Goal: Transaction & Acquisition: Obtain resource

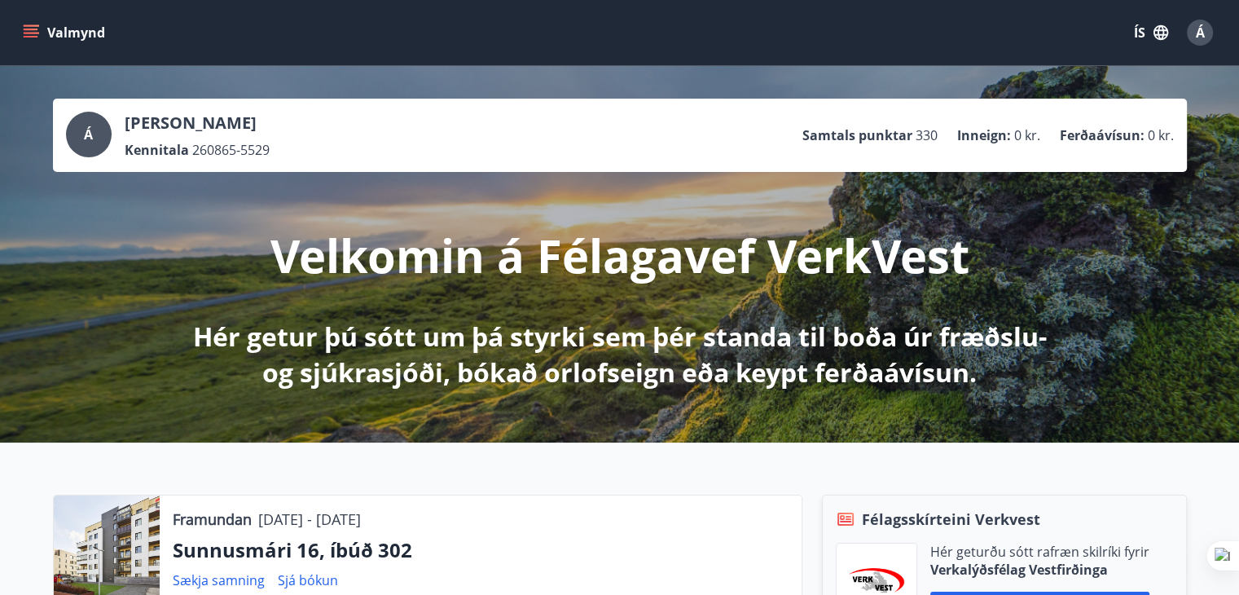
click at [32, 27] on icon "menu" at bounding box center [31, 32] width 16 height 16
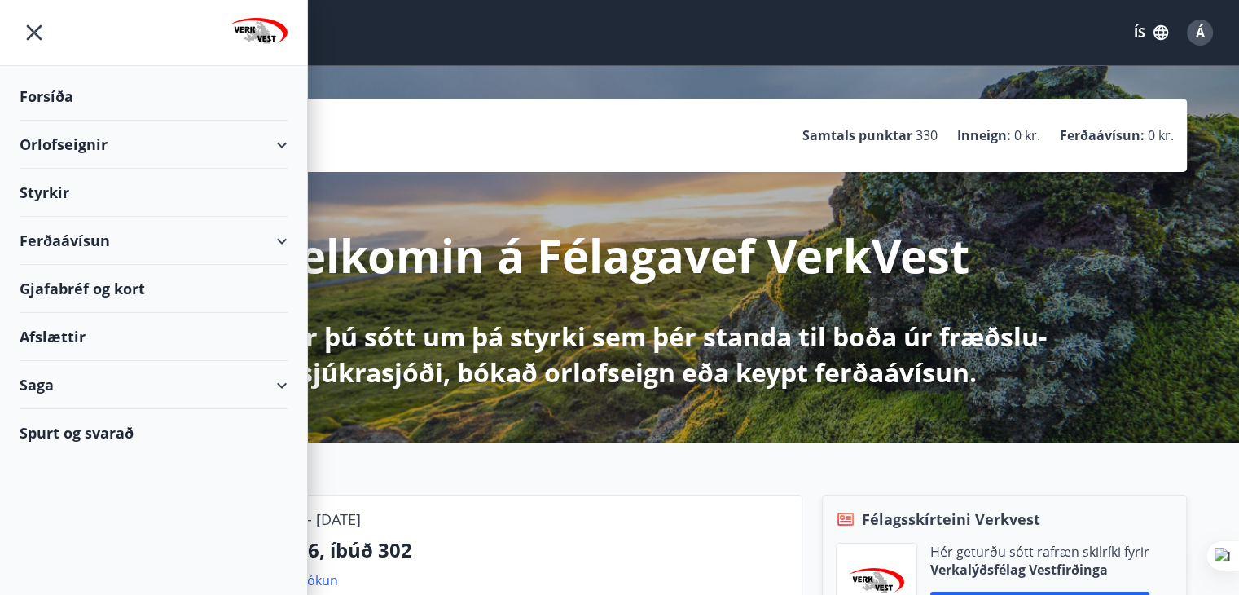
click at [40, 138] on div "Orlofseignir" at bounding box center [154, 145] width 268 height 48
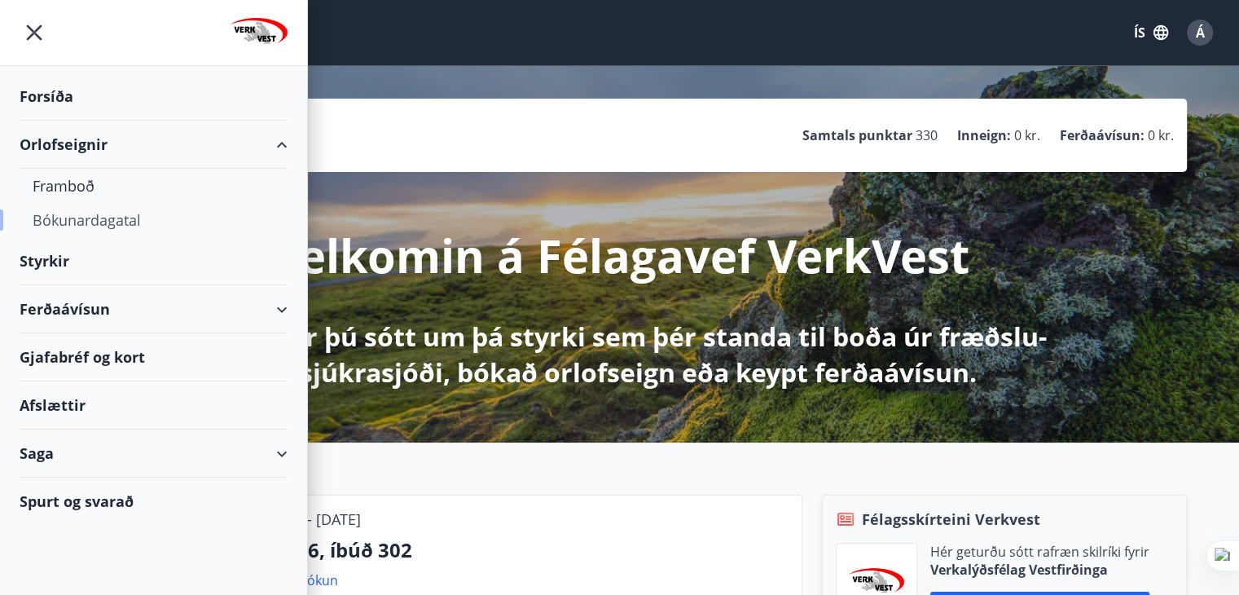
click at [51, 216] on div "Bókunardagatal" at bounding box center [154, 220] width 242 height 34
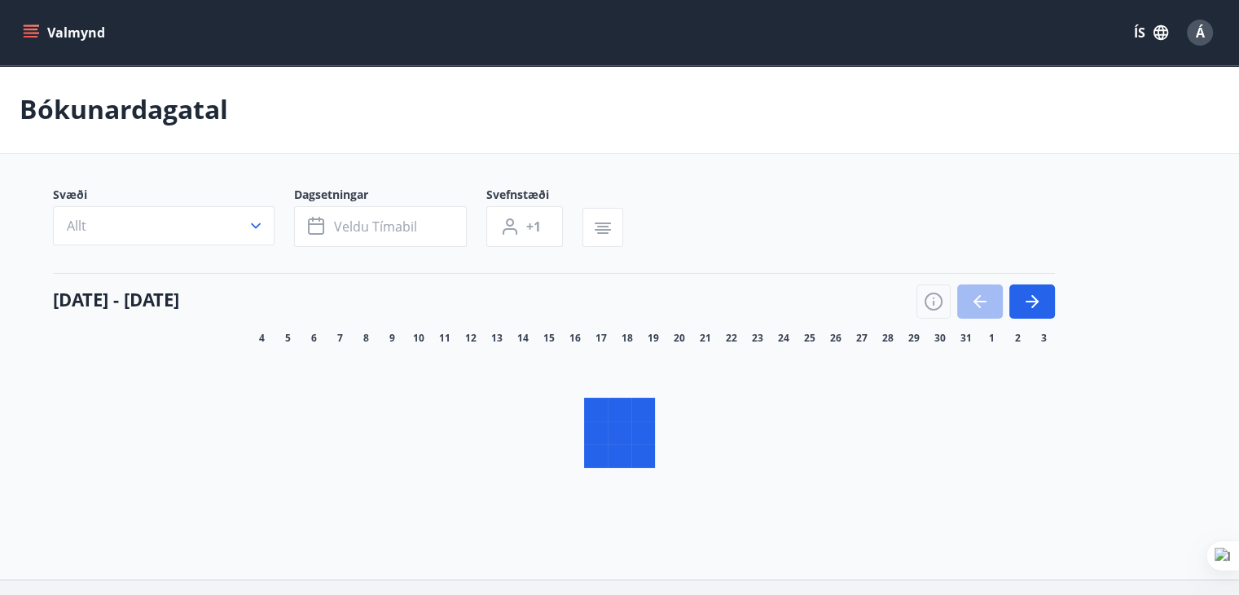
click at [254, 223] on icon "button" at bounding box center [256, 226] width 16 height 16
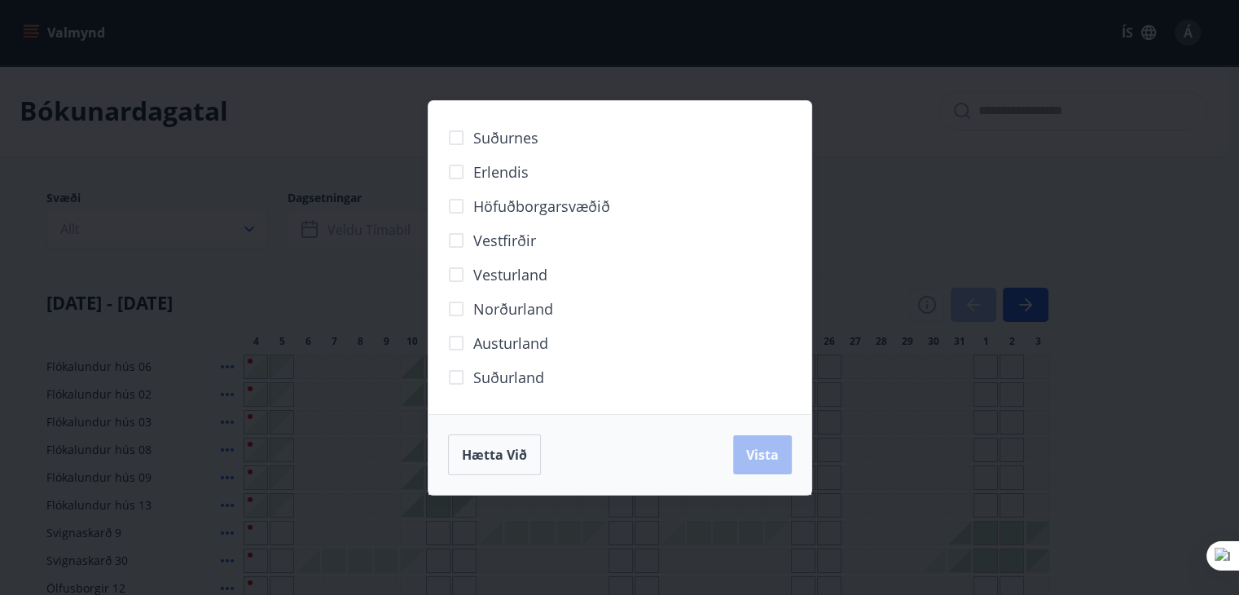
click at [254, 225] on div "Suðurnes Erlendis Höfuðborgarsvæðið [GEOGRAPHIC_DATA] [GEOGRAPHIC_DATA] [GEOGRA…" at bounding box center [619, 297] width 1239 height 595
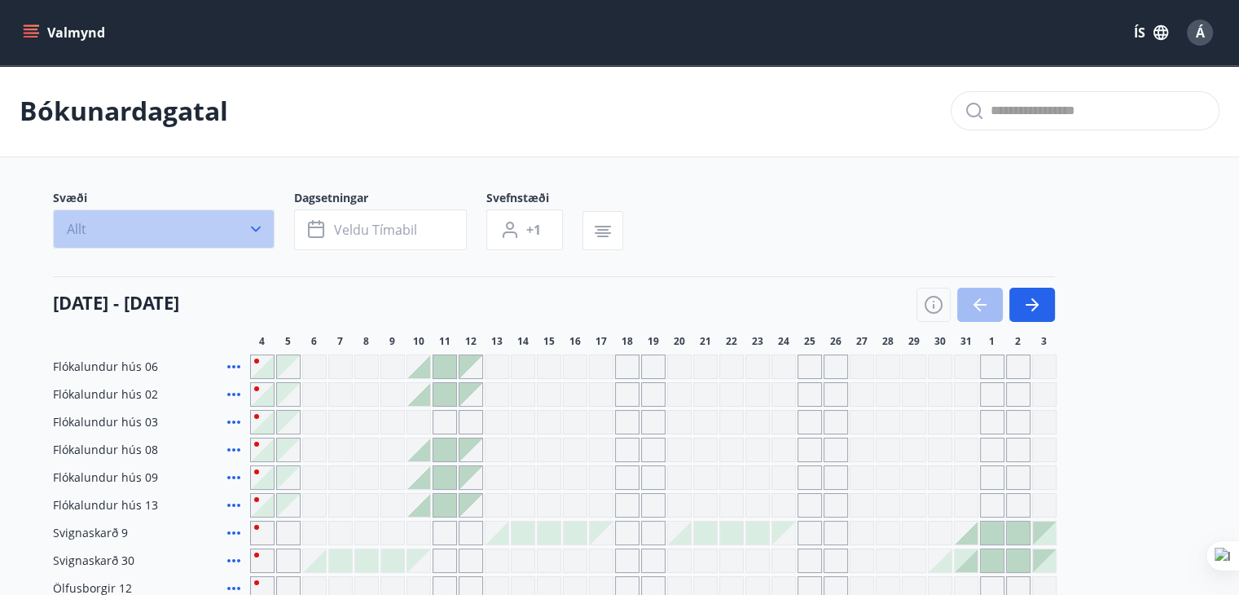
click at [248, 222] on icon "button" at bounding box center [256, 229] width 16 height 16
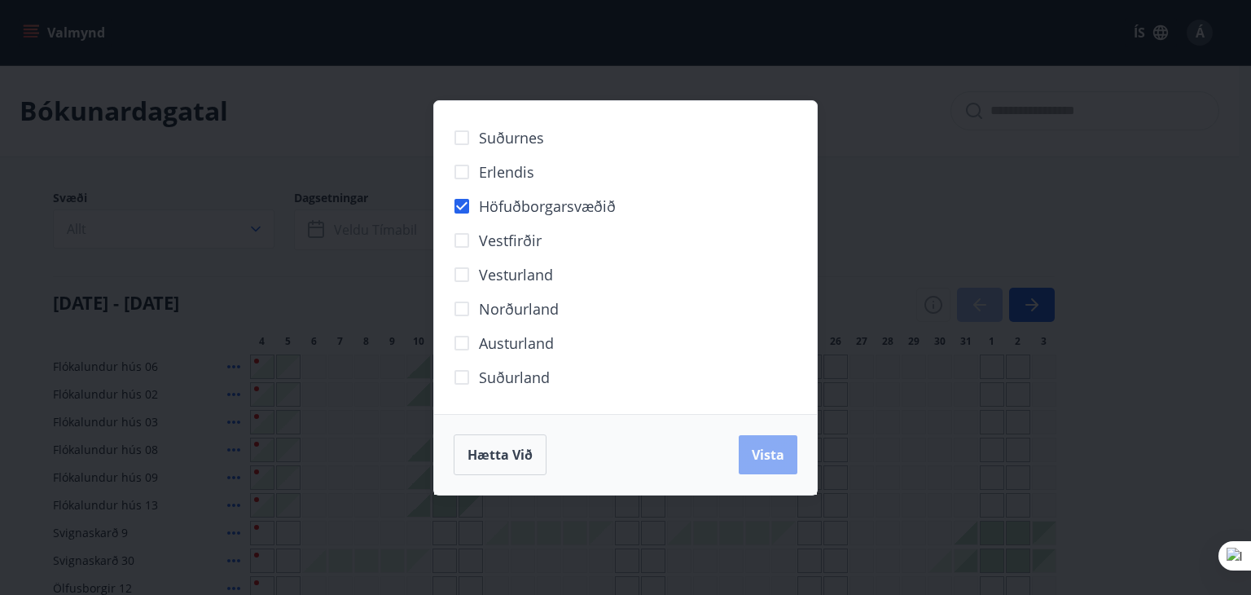
click at [780, 457] on span "Vista" at bounding box center [768, 455] width 33 height 18
click at [771, 450] on div "Hætta við Vista" at bounding box center [626, 454] width 344 height 41
click at [353, 219] on div "Suðurnes Erlendis Höfuðborgarsvæðið [GEOGRAPHIC_DATA] [GEOGRAPHIC_DATA] [GEOGRA…" at bounding box center [625, 297] width 1251 height 595
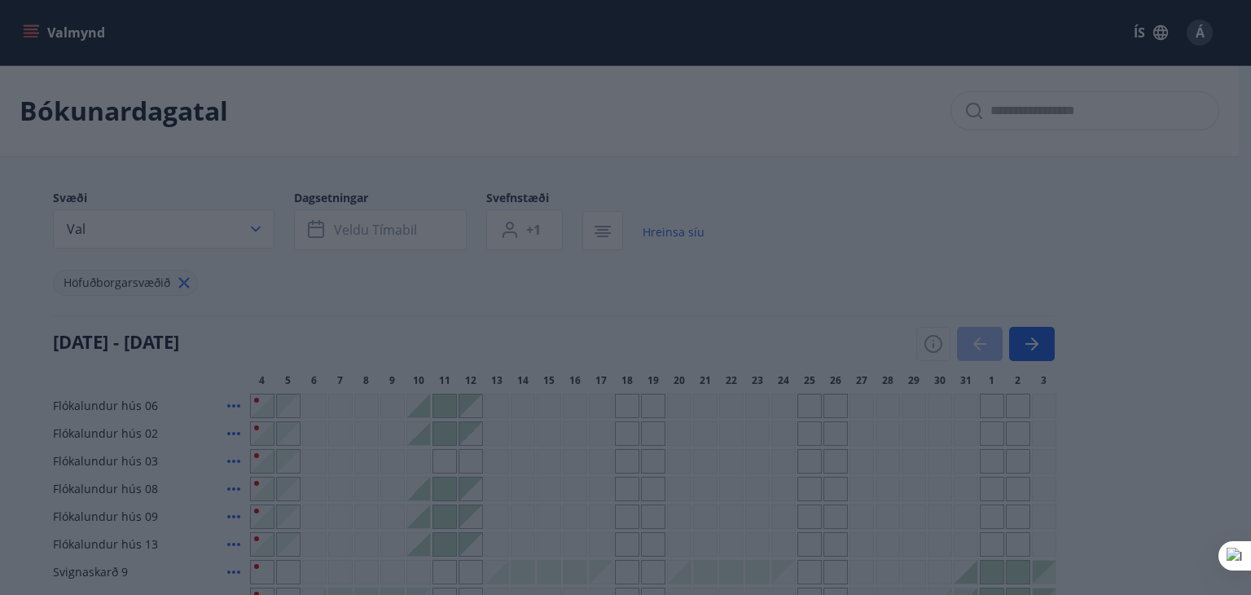
click at [354, 224] on div "Suðurnes Erlendis Höfuðborgarsvæðið [GEOGRAPHIC_DATA] [GEOGRAPHIC_DATA] [GEOGRA…" at bounding box center [625, 297] width 1251 height 595
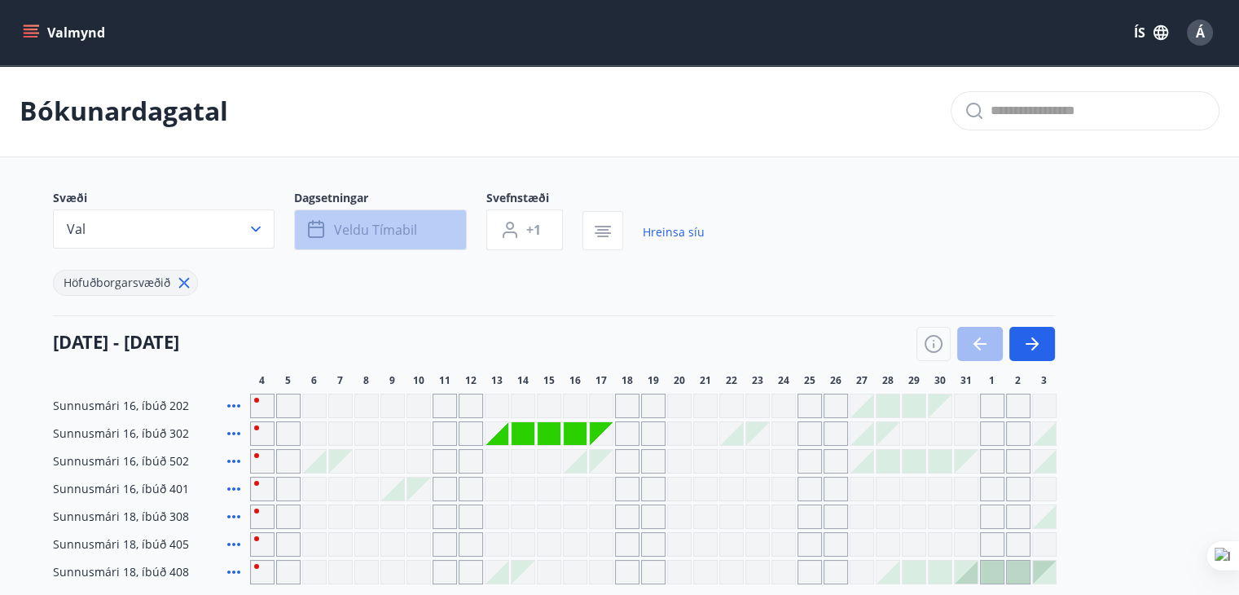
click at [353, 227] on span "Veldu tímabil" at bounding box center [375, 230] width 83 height 18
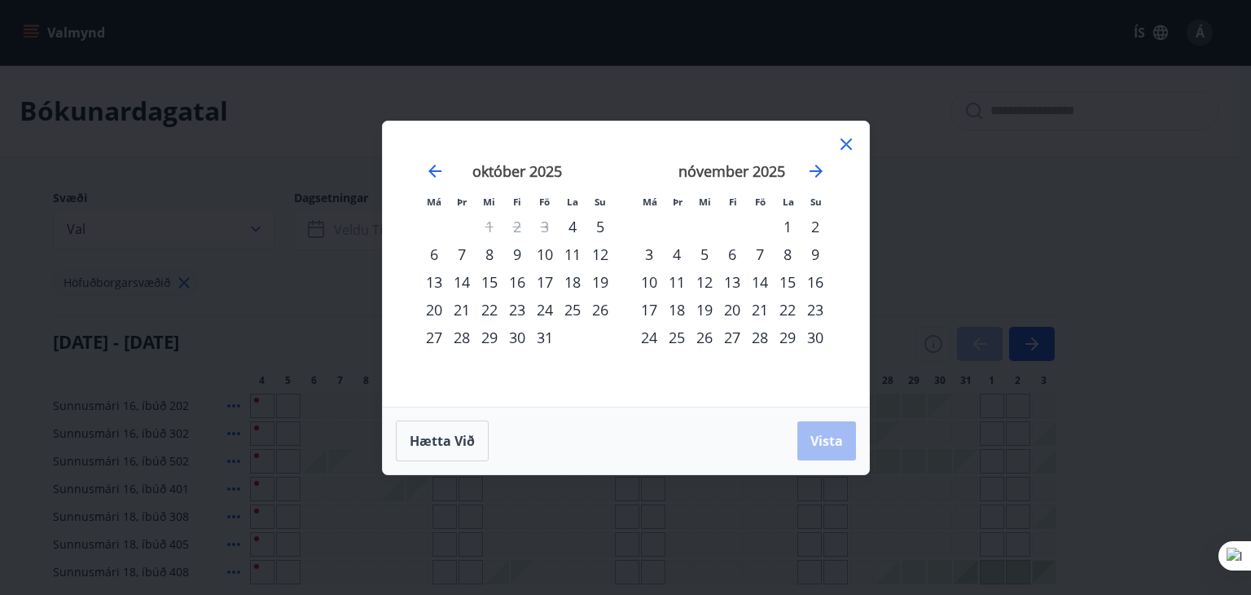
click at [430, 281] on div "13" at bounding box center [434, 282] width 28 height 28
click at [601, 281] on div "19" at bounding box center [601, 282] width 28 height 28
click at [828, 432] on span "Vista" at bounding box center [827, 441] width 33 height 18
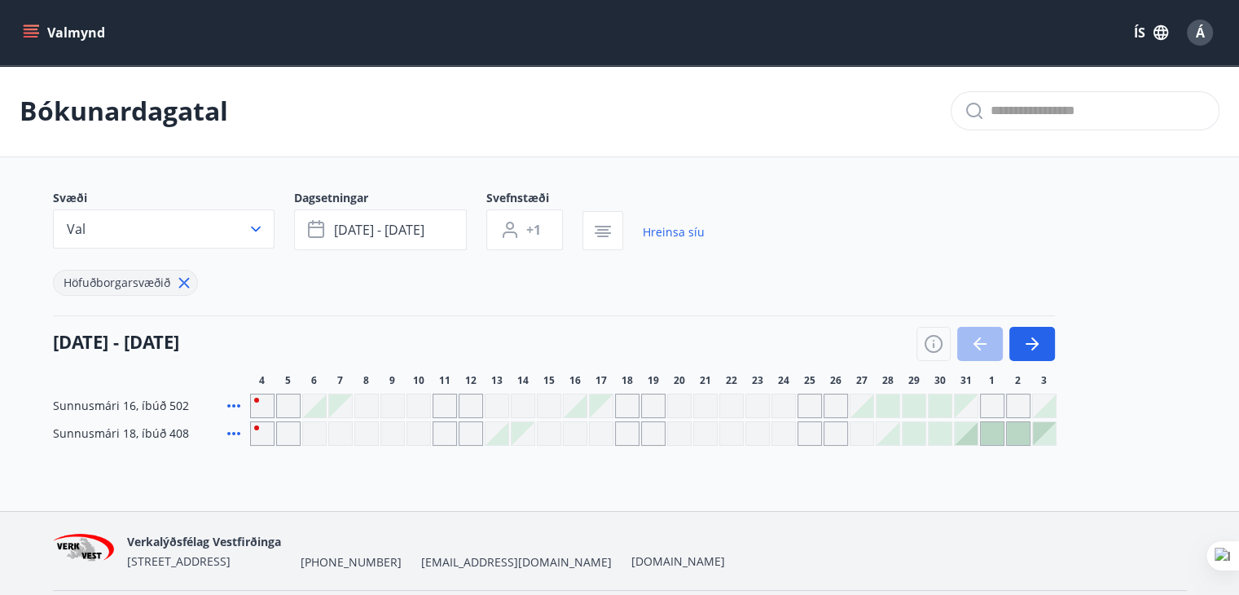
click at [490, 402] on div "Gráir dagar eru ekki bókanlegir" at bounding box center [497, 405] width 24 height 24
click at [499, 434] on div at bounding box center [497, 433] width 23 height 23
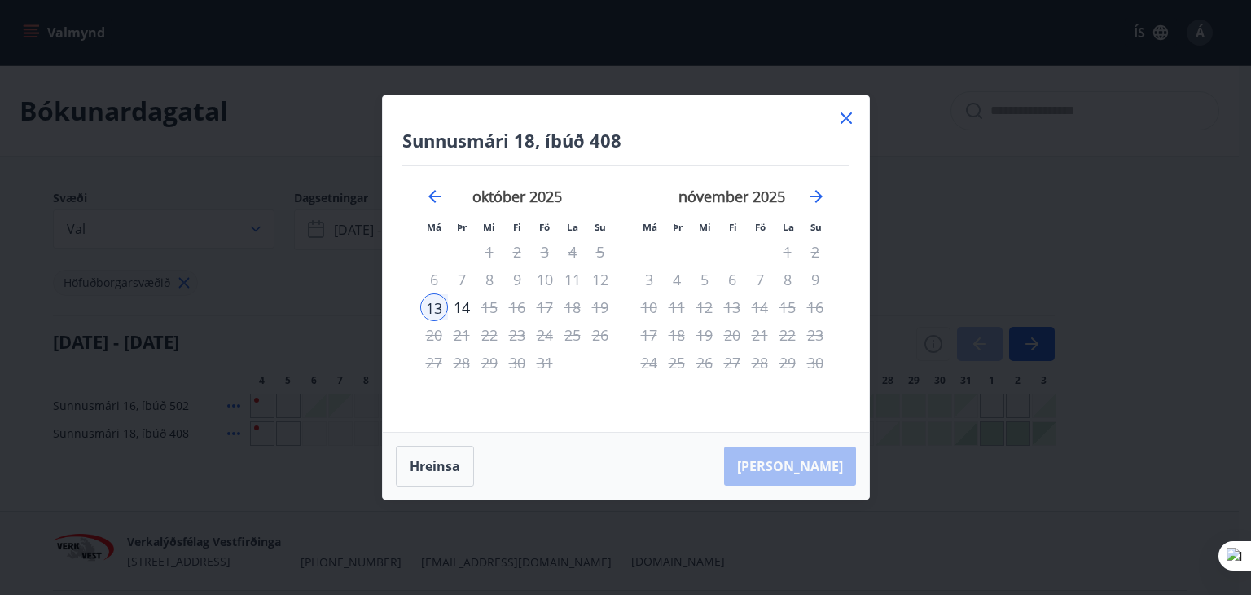
click at [841, 119] on icon at bounding box center [847, 118] width 20 height 20
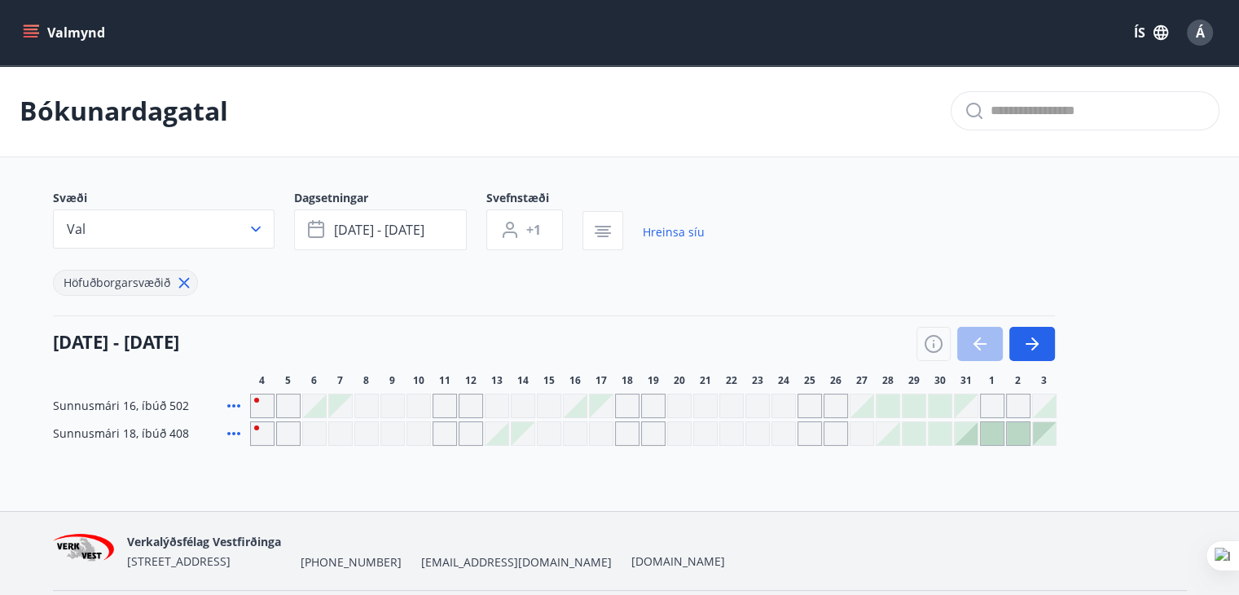
click at [32, 33] on icon "menu" at bounding box center [33, 33] width 18 height 2
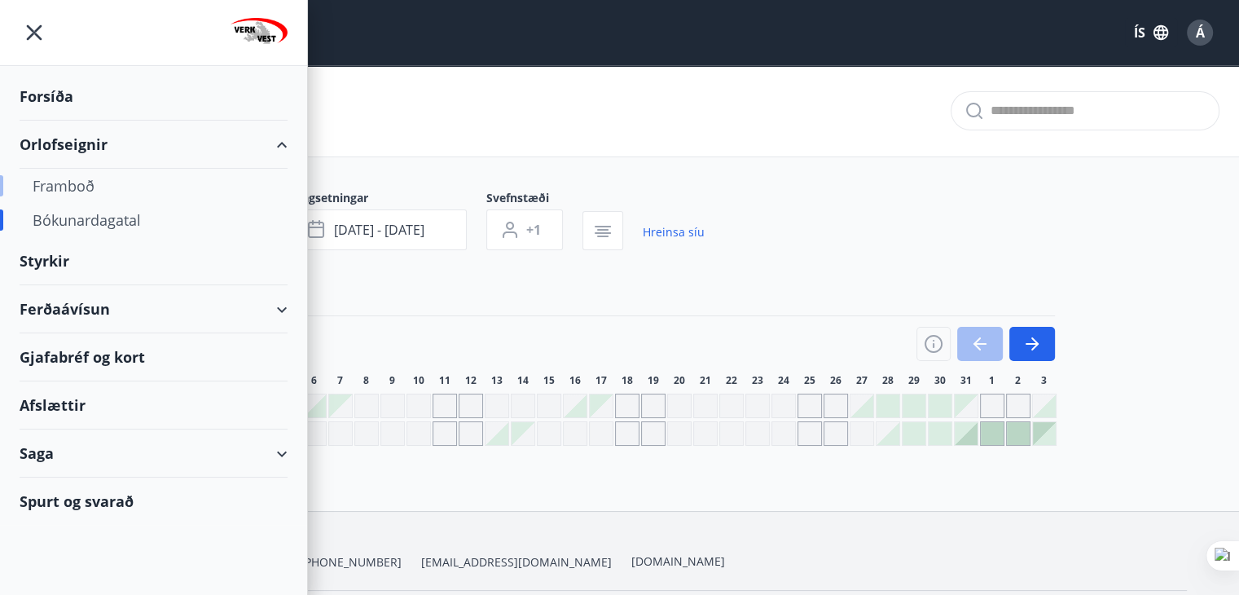
click at [52, 187] on div "Framboð" at bounding box center [154, 186] width 242 height 34
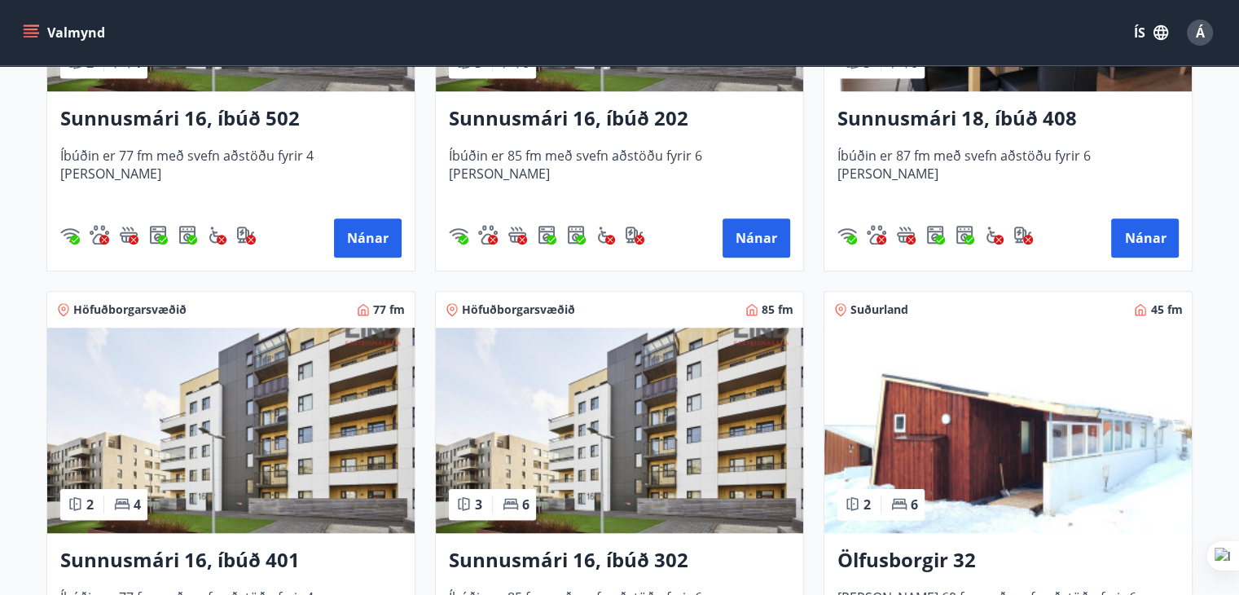
scroll to position [1548, 0]
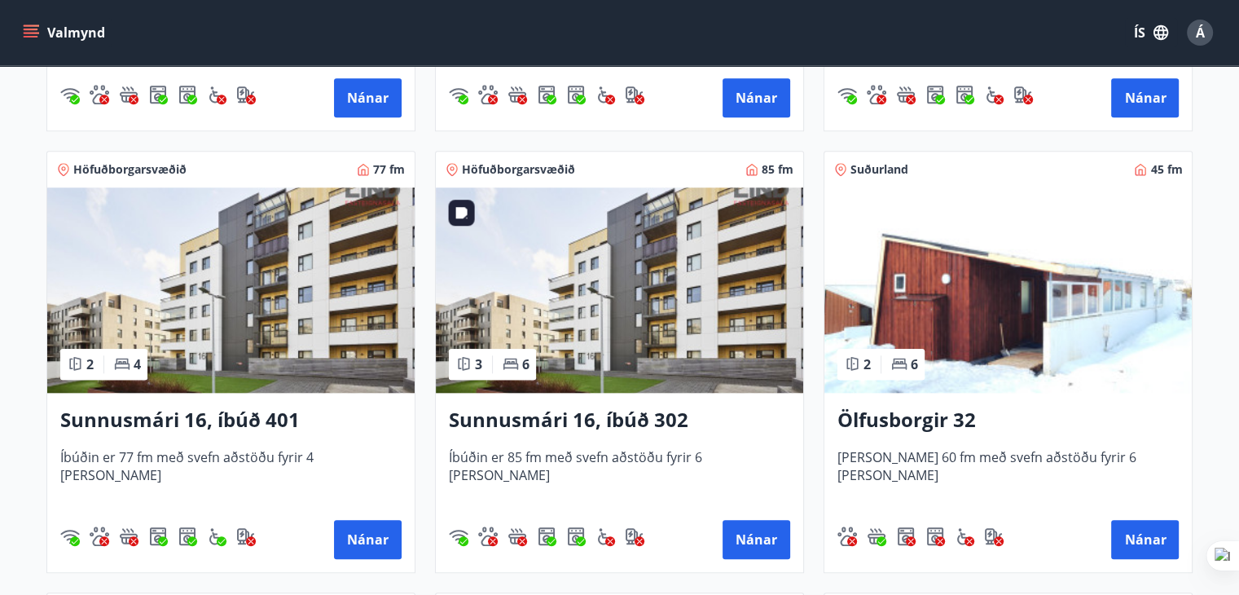
click at [697, 286] on img at bounding box center [619, 289] width 367 height 205
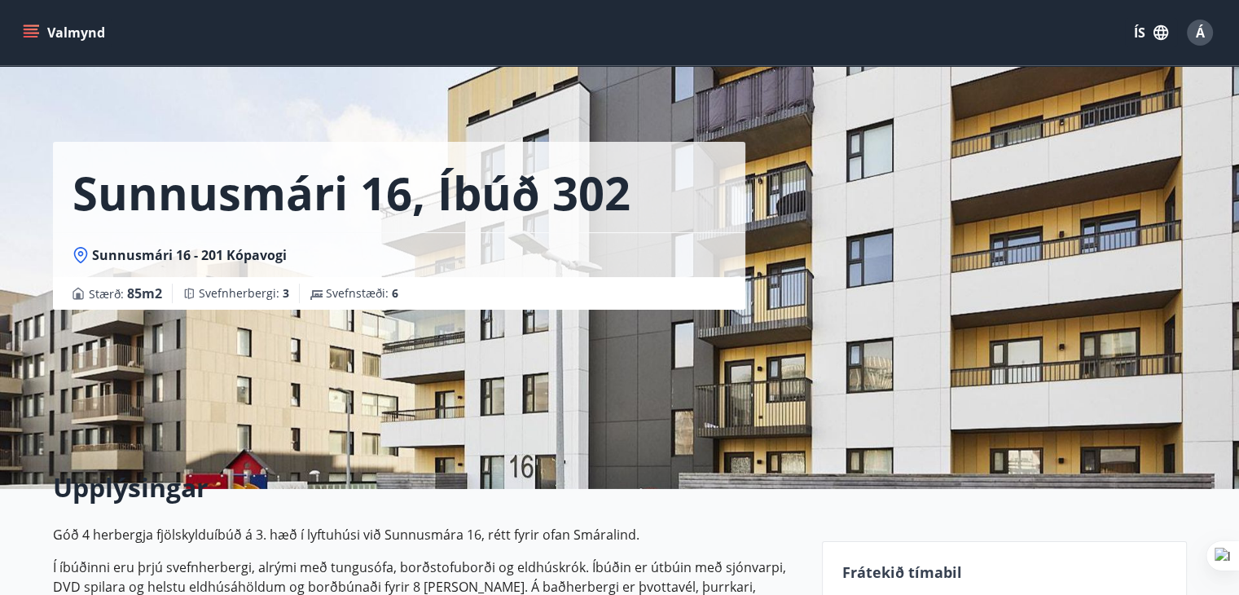
click at [771, 377] on div "Sunnusmári 16, íbúð 302 Sunnusmári 16 - 201 Kópavogi Stærð : 85 m2 Svefnherberg…" at bounding box center [431, 244] width 756 height 489
click at [528, 356] on div "Sunnusmári 16, íbúð 302 Sunnusmári 16 - 201 Kópavogi Stærð : 85 m2 Svefnherberg…" at bounding box center [431, 244] width 756 height 489
click at [26, 33] on icon "menu" at bounding box center [33, 33] width 18 height 2
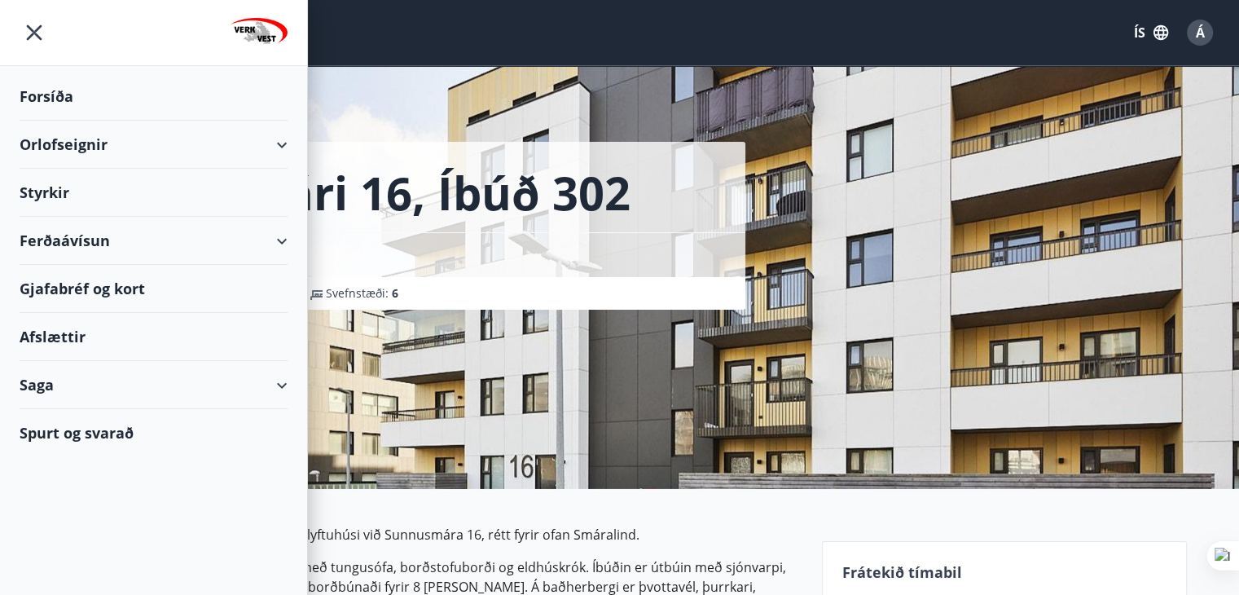
click at [53, 337] on div "Afslættir" at bounding box center [154, 337] width 268 height 48
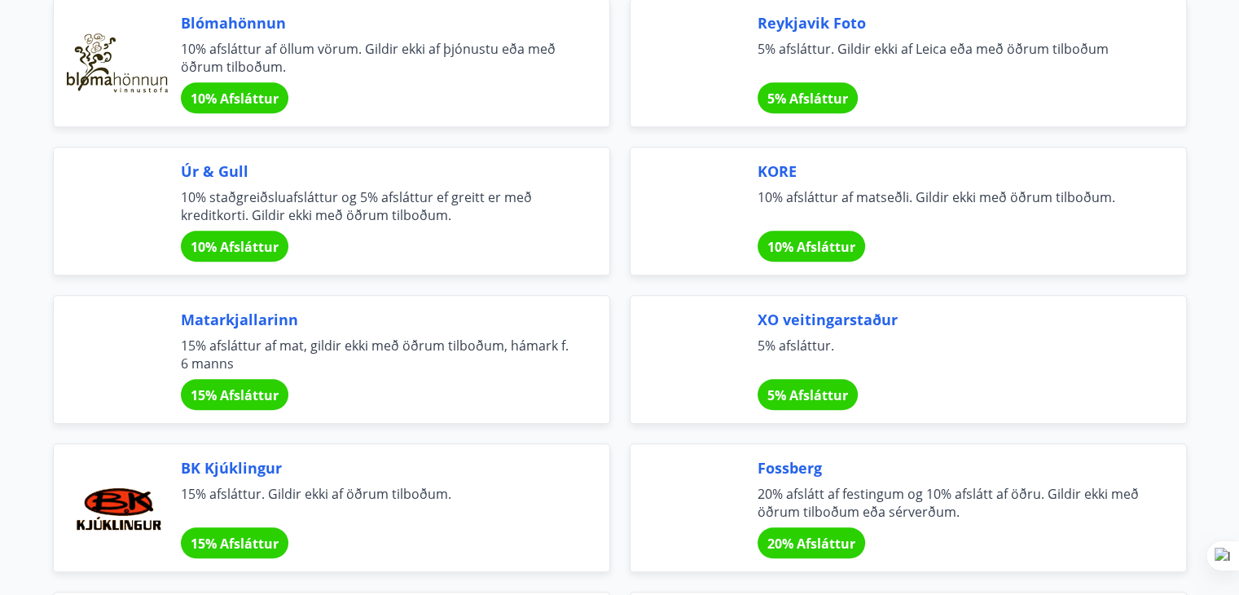
scroll to position [1414, 0]
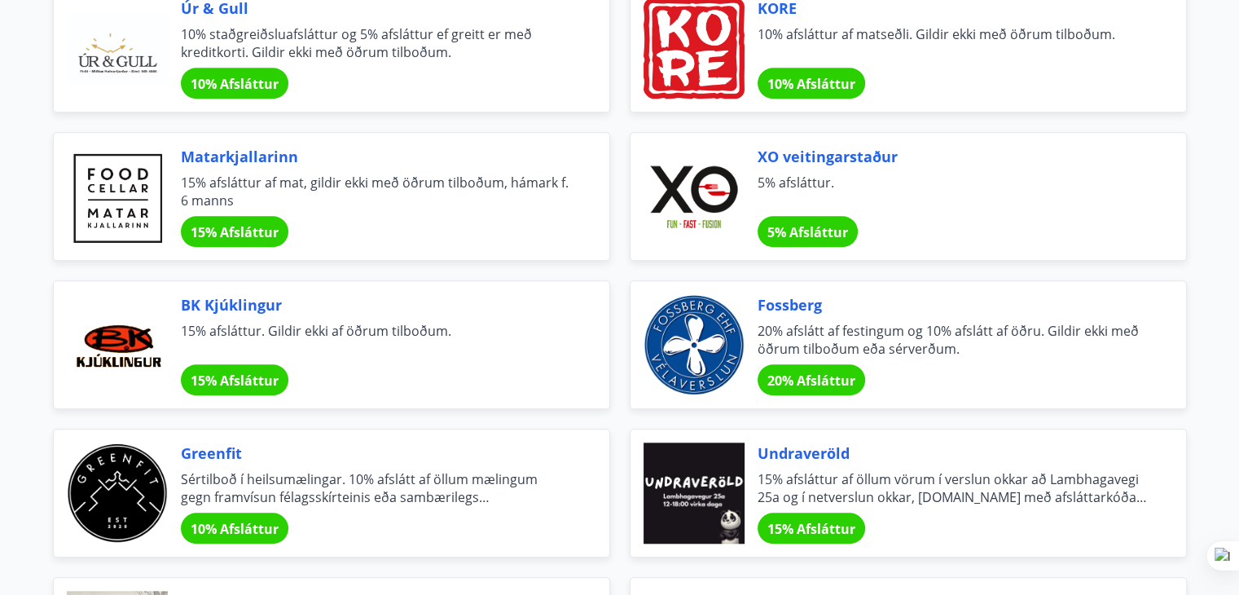
click at [246, 376] on span "15% Afsláttur" at bounding box center [235, 380] width 88 height 18
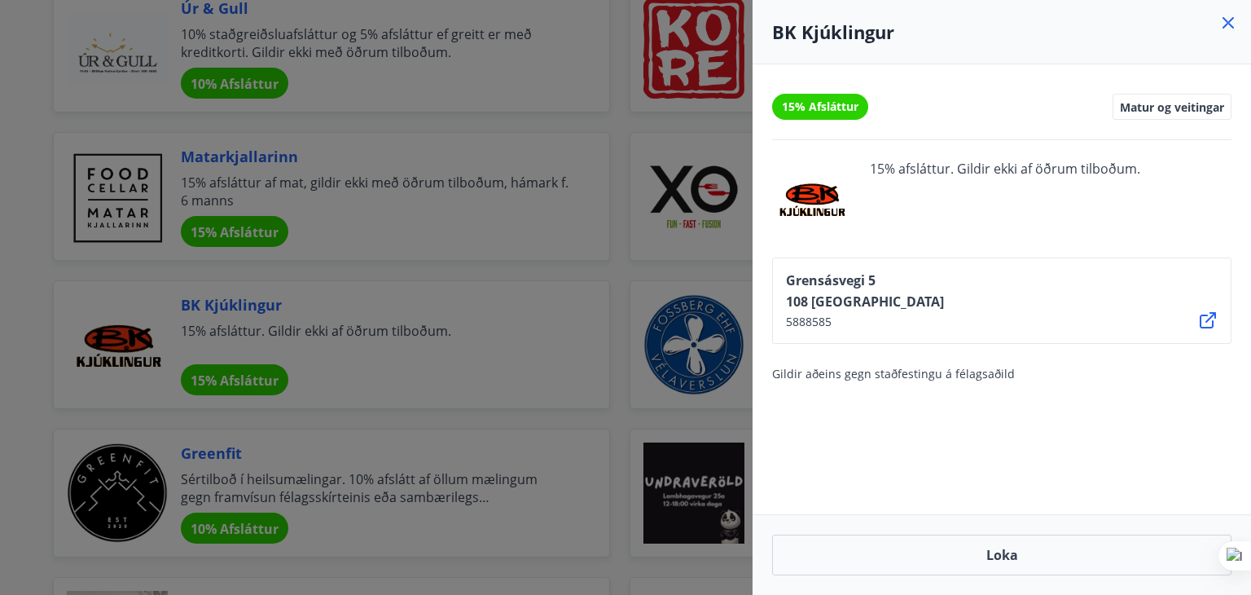
click at [243, 372] on div at bounding box center [625, 297] width 1251 height 595
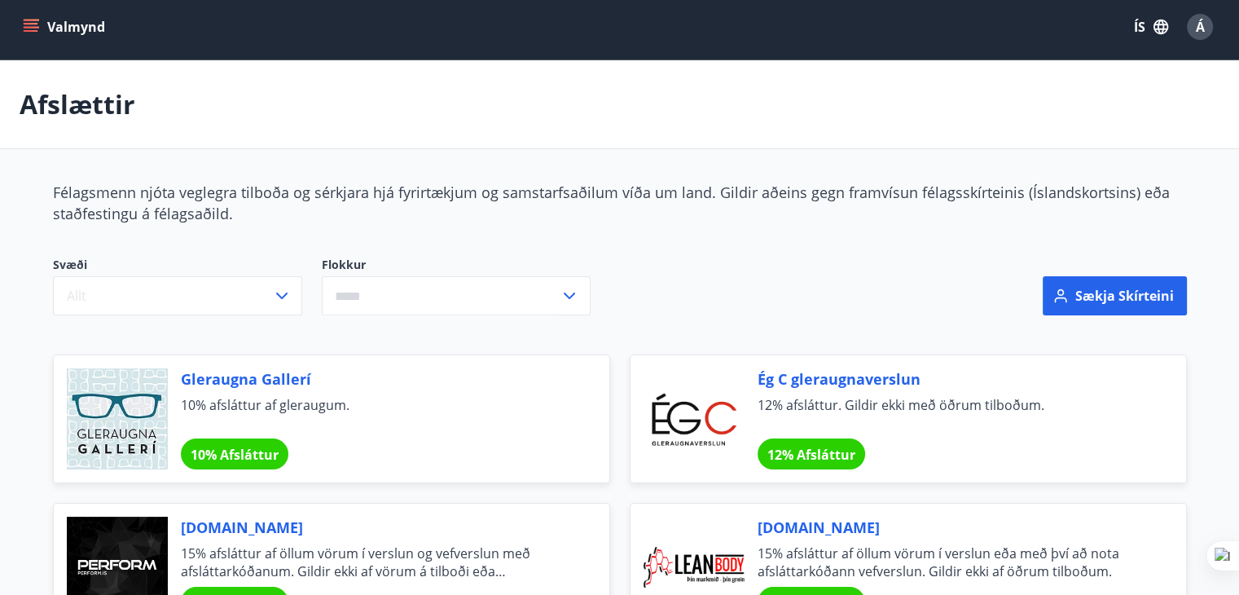
scroll to position [0, 0]
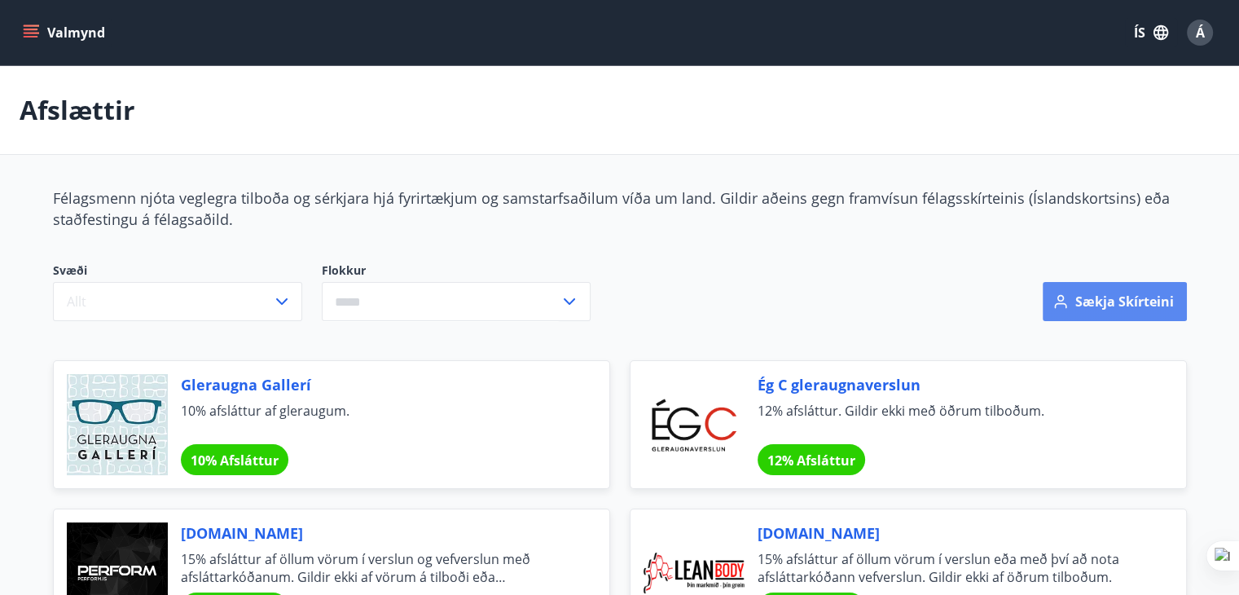
click at [1127, 298] on button "Sækja skírteini" at bounding box center [1115, 301] width 144 height 39
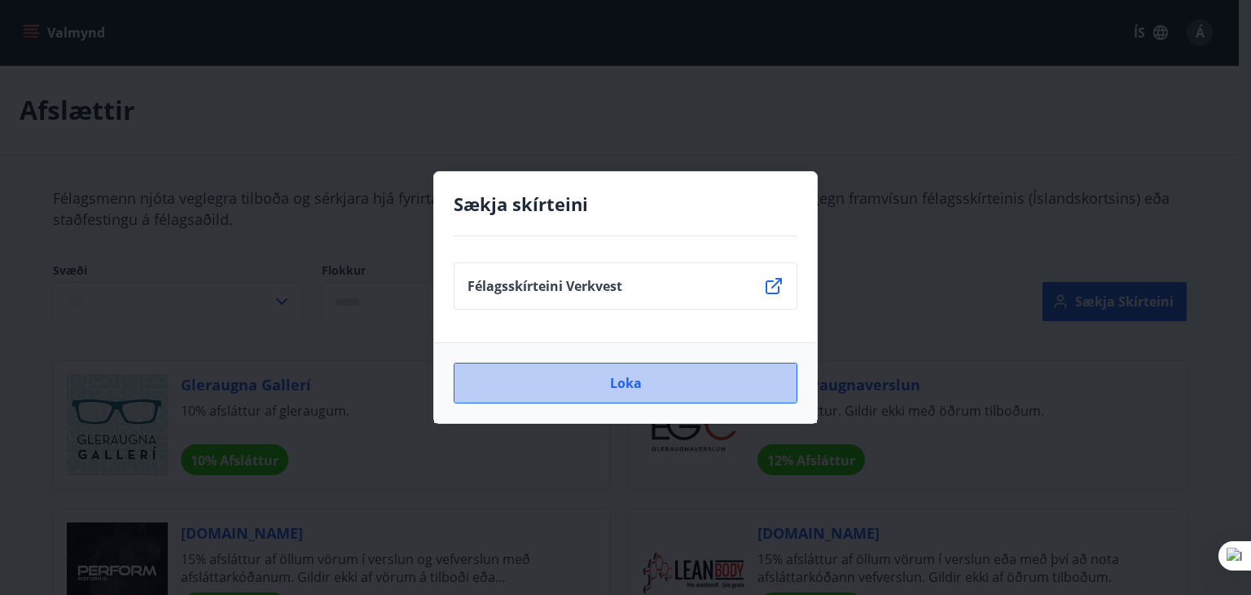
click at [636, 378] on button "Loka" at bounding box center [626, 383] width 344 height 41
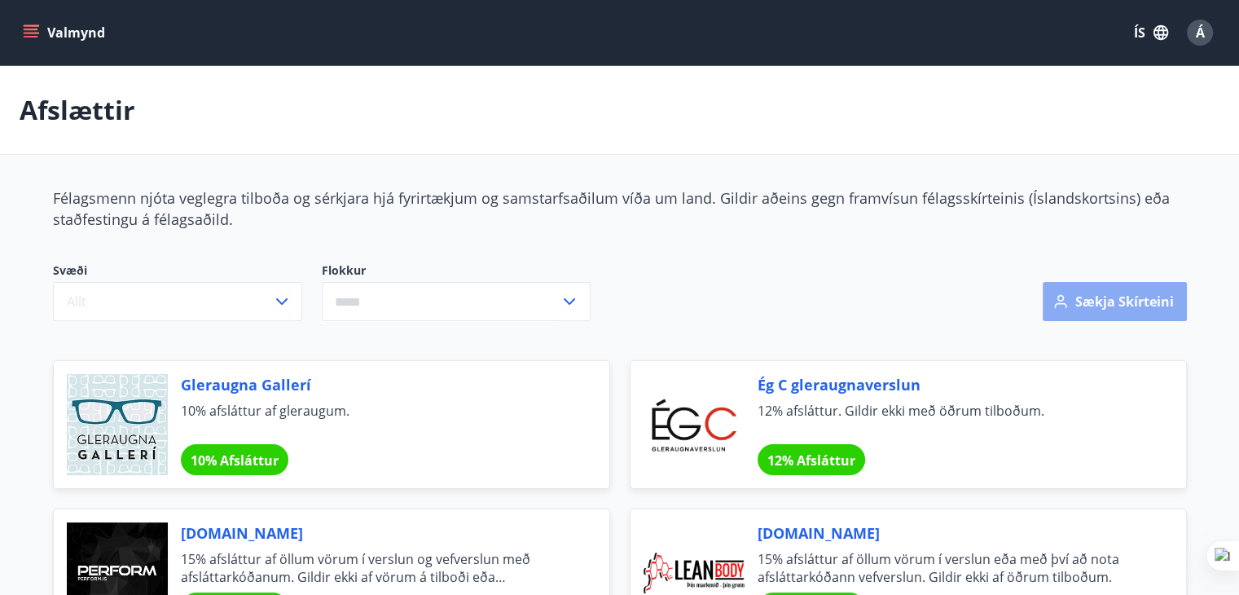
click at [1158, 304] on button "Sækja skírteini" at bounding box center [1115, 301] width 144 height 39
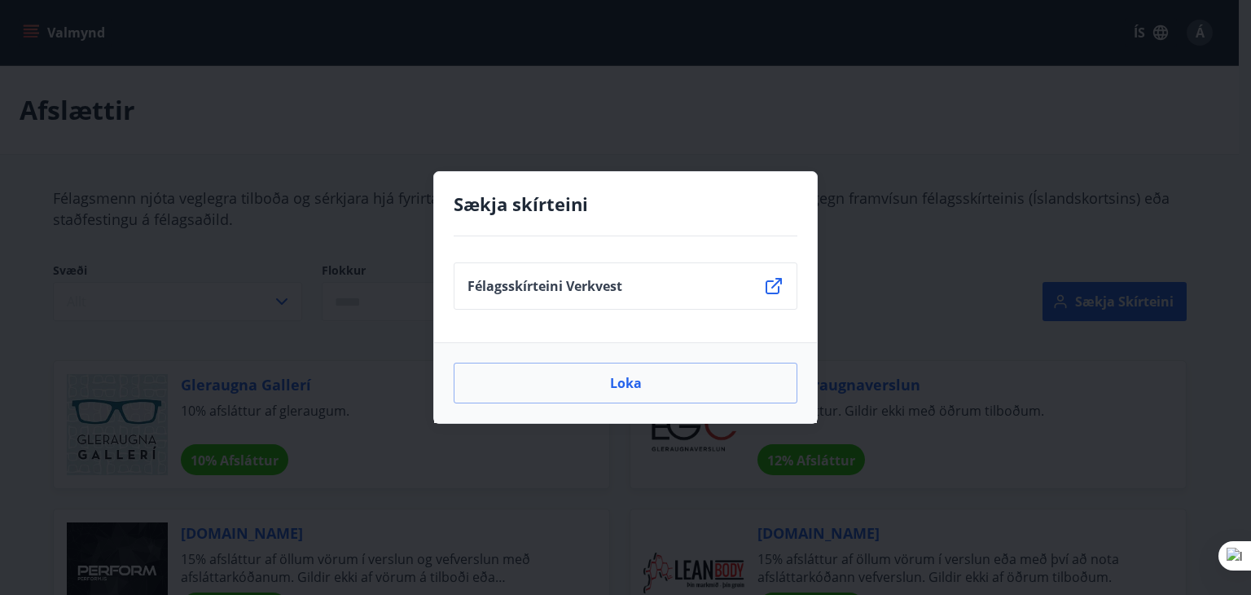
click at [776, 280] on icon at bounding box center [774, 286] width 20 height 20
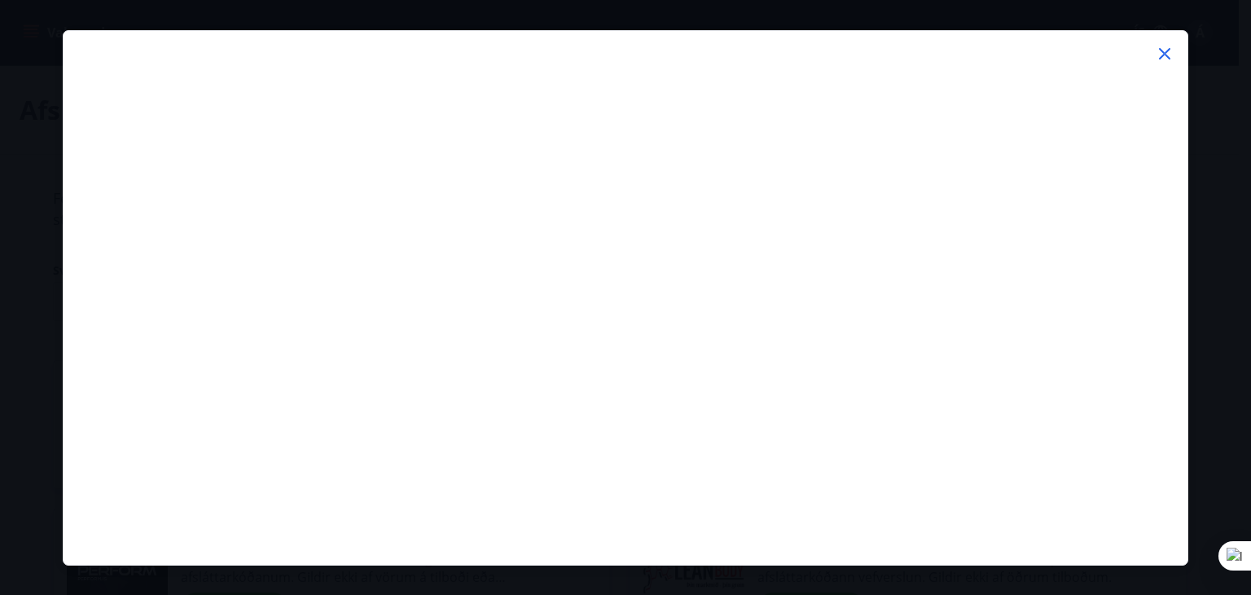
drag, startPoint x: 8, startPoint y: 178, endPoint x: 0, endPoint y: 164, distance: 16.1
click at [5, 176] on div at bounding box center [625, 297] width 1251 height 595
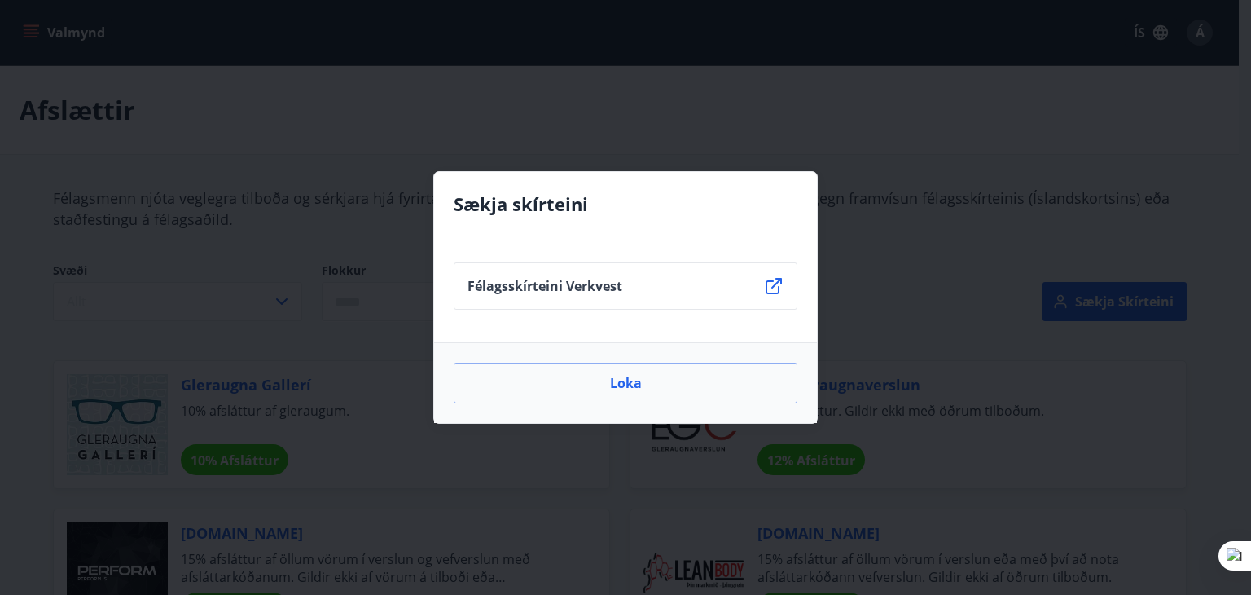
click at [15, 178] on div "Sækja skírteini Félagsskírteini Verkvest Loka" at bounding box center [625, 297] width 1251 height 595
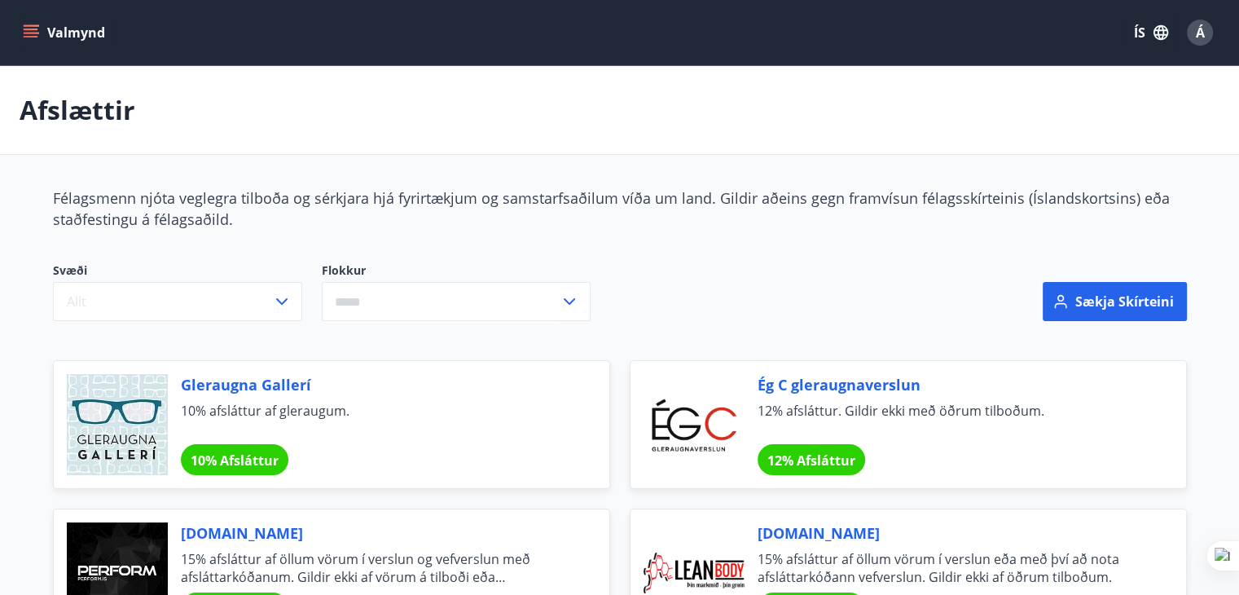
click at [29, 33] on icon "menu" at bounding box center [33, 33] width 18 height 2
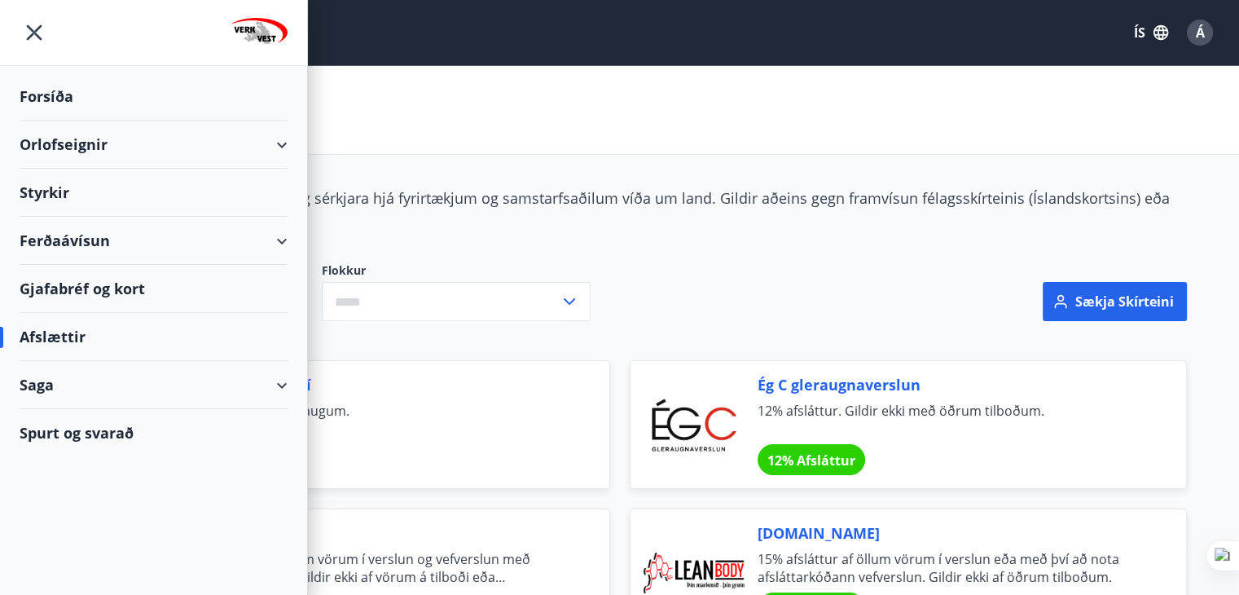
click at [77, 143] on div "Orlofseignir" at bounding box center [154, 145] width 268 height 48
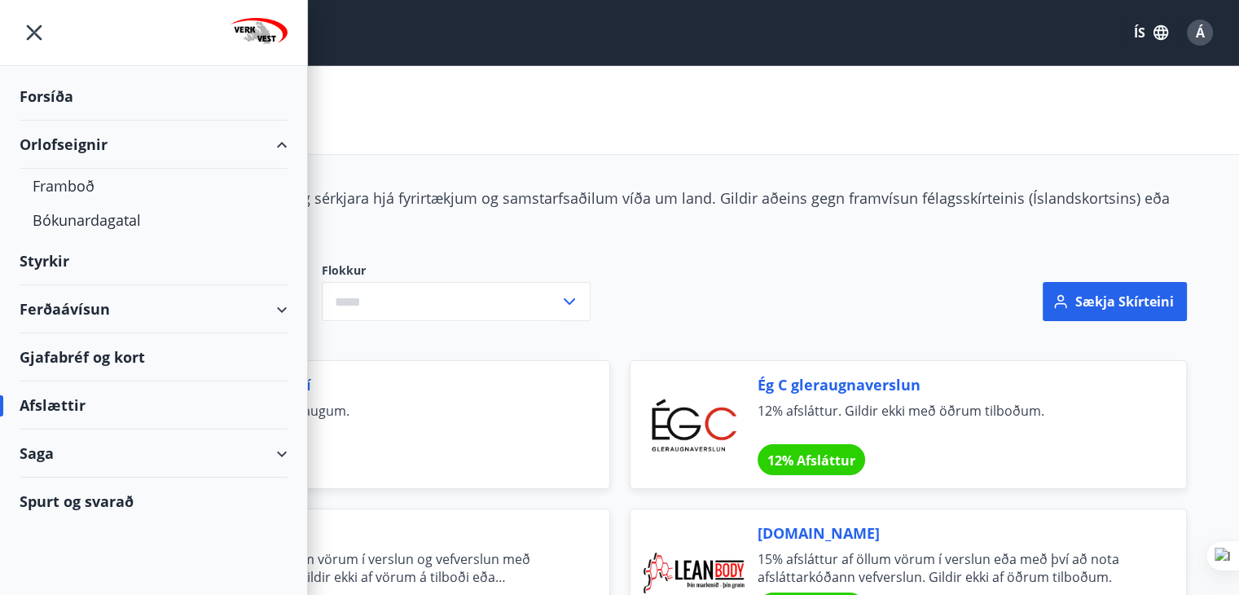
click at [77, 143] on div "Orlofseignir" at bounding box center [154, 145] width 268 height 48
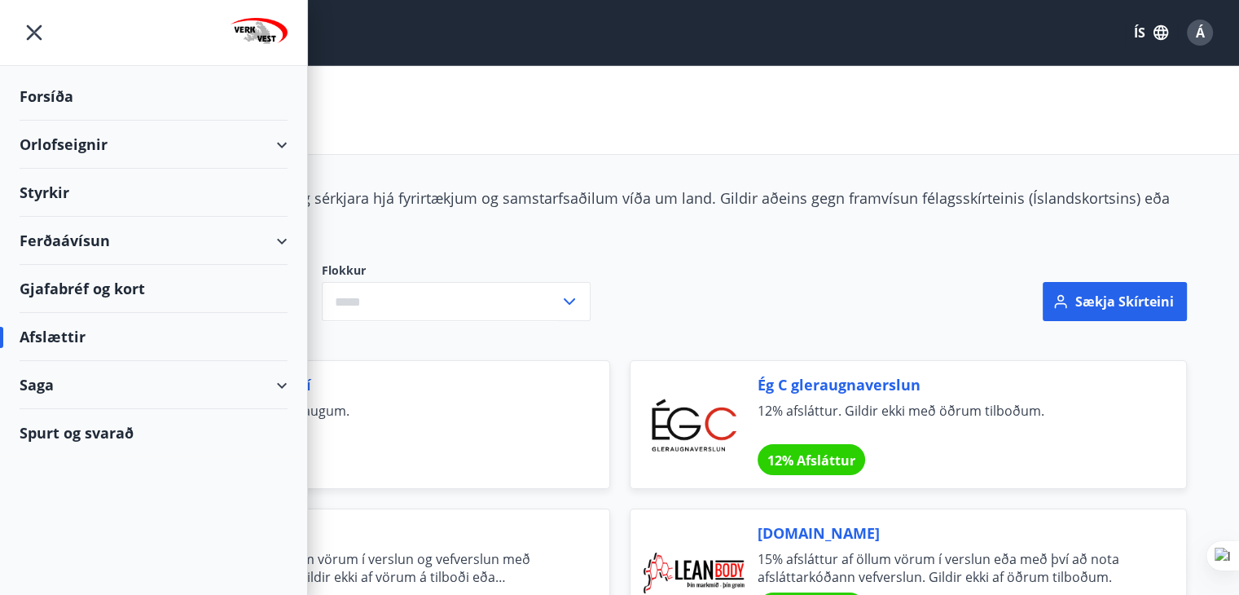
click at [77, 143] on div "Orlofseignir" at bounding box center [154, 145] width 268 height 48
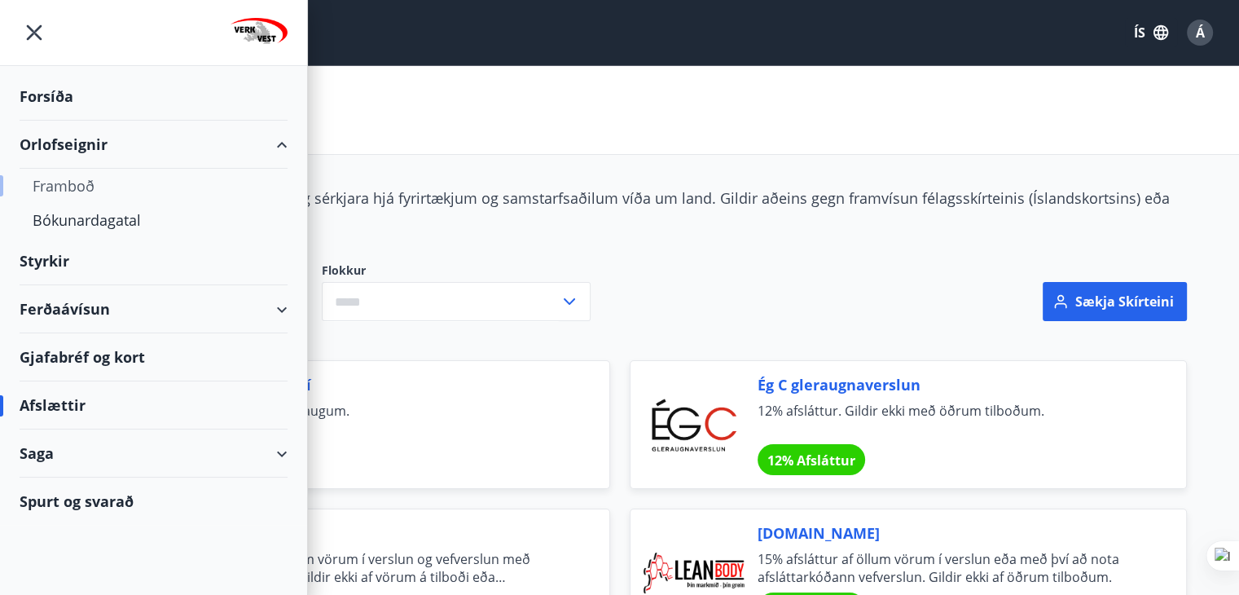
click at [73, 187] on div "Framboð" at bounding box center [154, 186] width 242 height 34
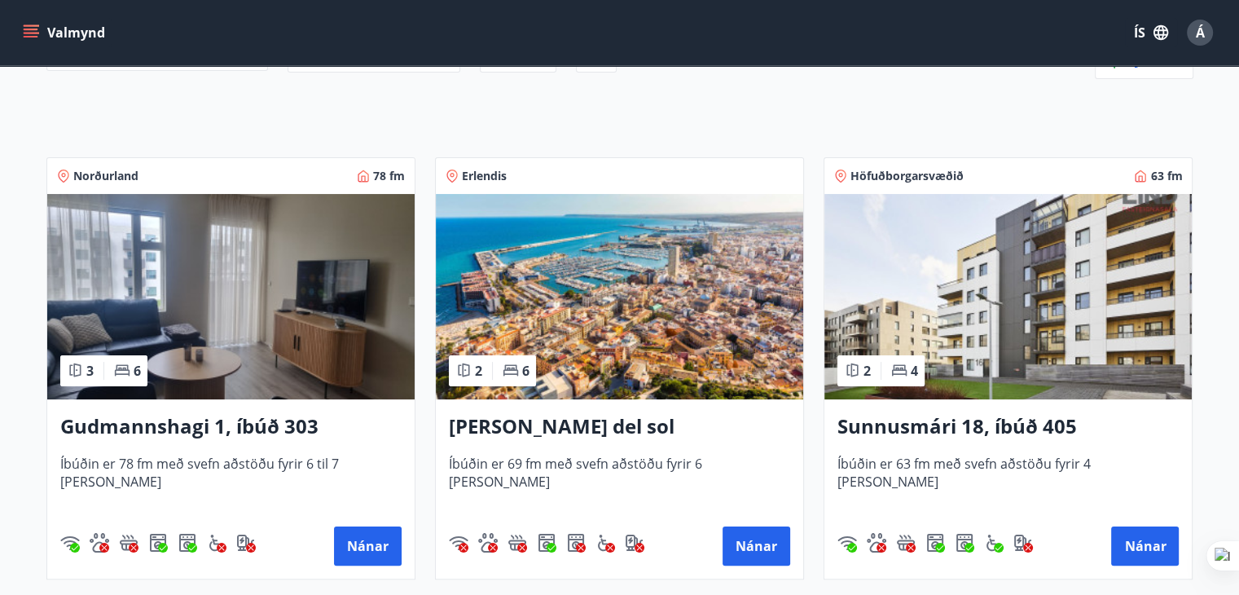
scroll to position [246, 0]
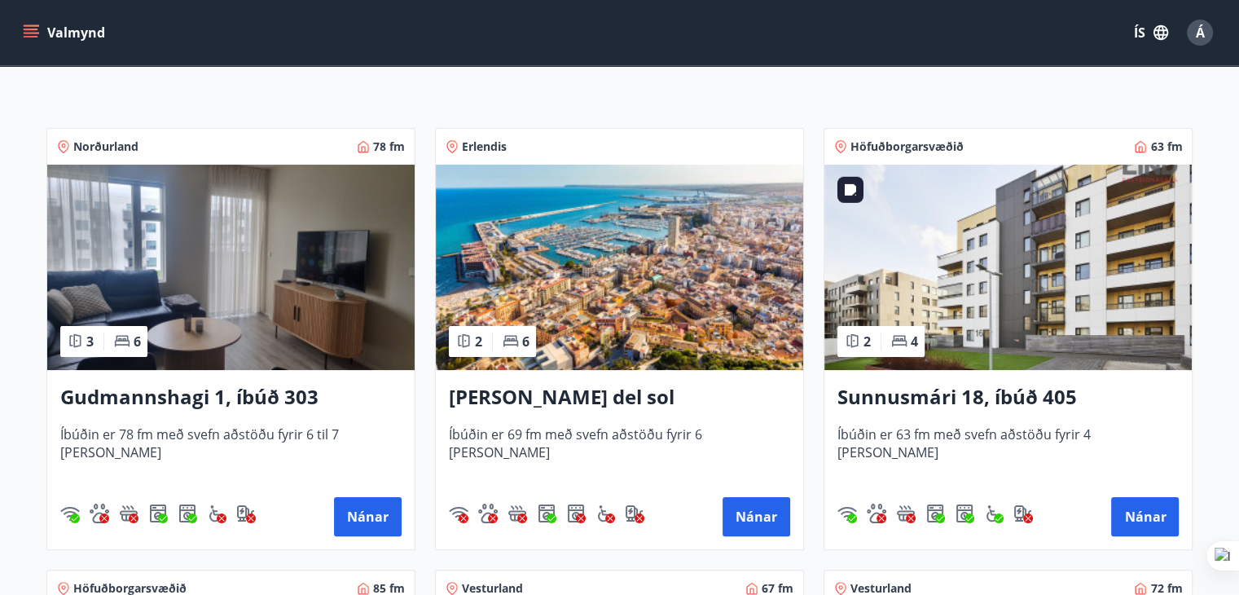
click at [945, 304] on img at bounding box center [1007, 267] width 367 height 205
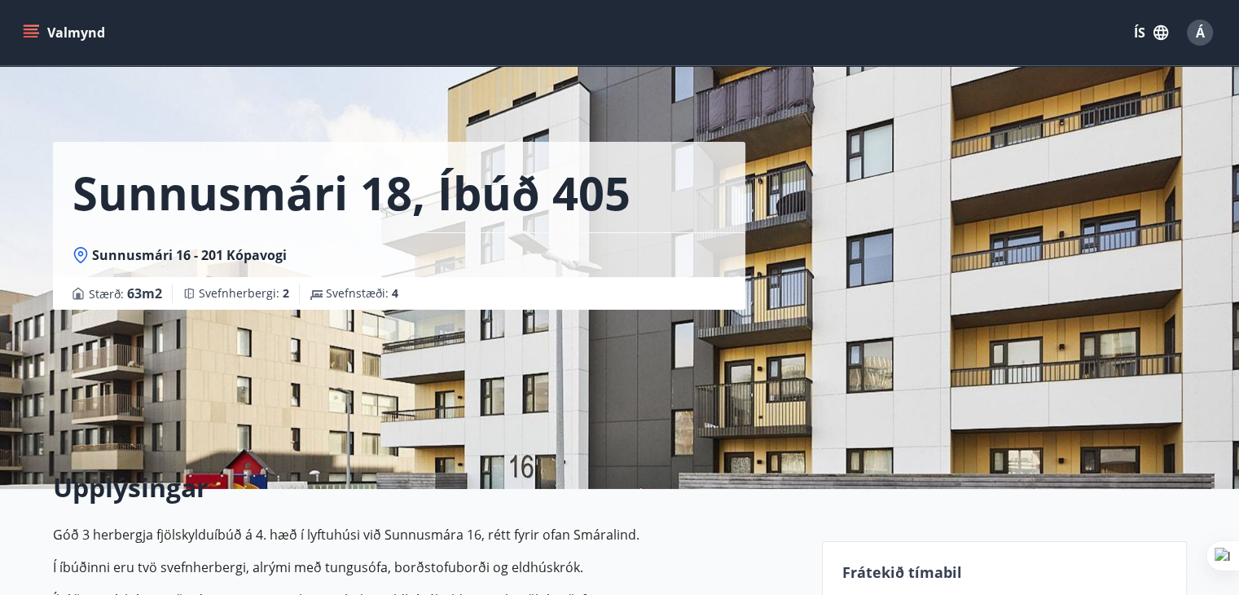
click at [573, 340] on div "Sunnusmári 18, íbúð 405 Sunnusmári 16 - 201 Kópavogi Stærð : 63 m2 Svefnherberg…" at bounding box center [431, 244] width 756 height 489
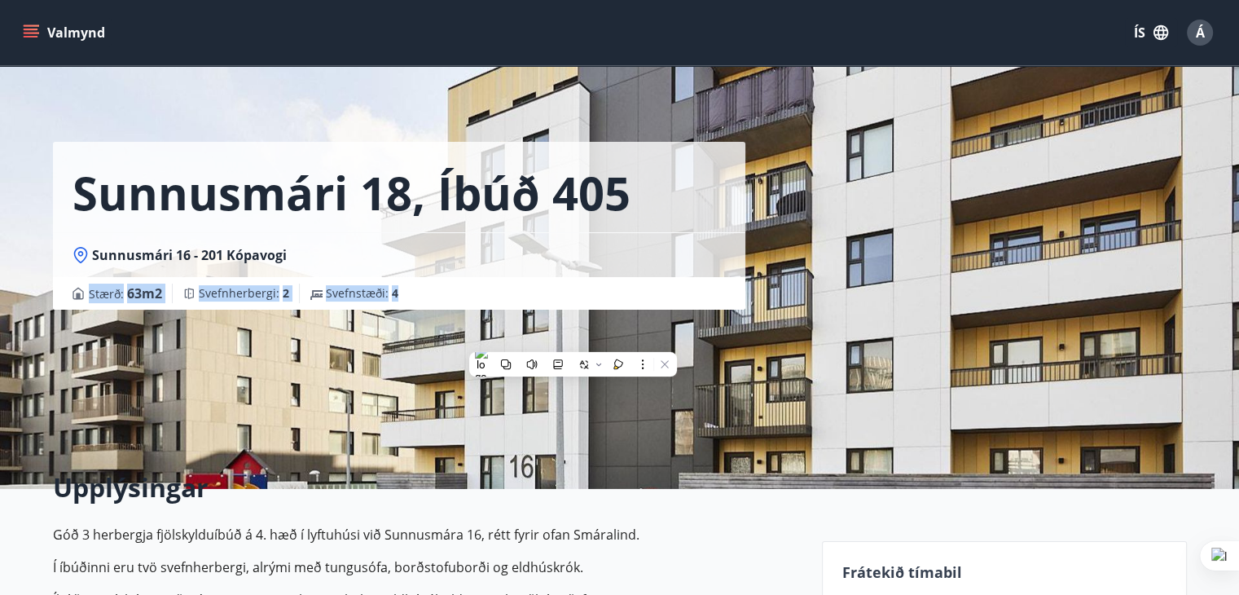
drag, startPoint x: 1176, startPoint y: 262, endPoint x: 877, endPoint y: 282, distance: 299.6
click at [877, 282] on div "Sunnusmári 18, íbúð 405 Sunnusmári 16 - 201 Kópavogi Stærð : 63 m2 Svefnherberg…" at bounding box center [620, 244] width 1134 height 489
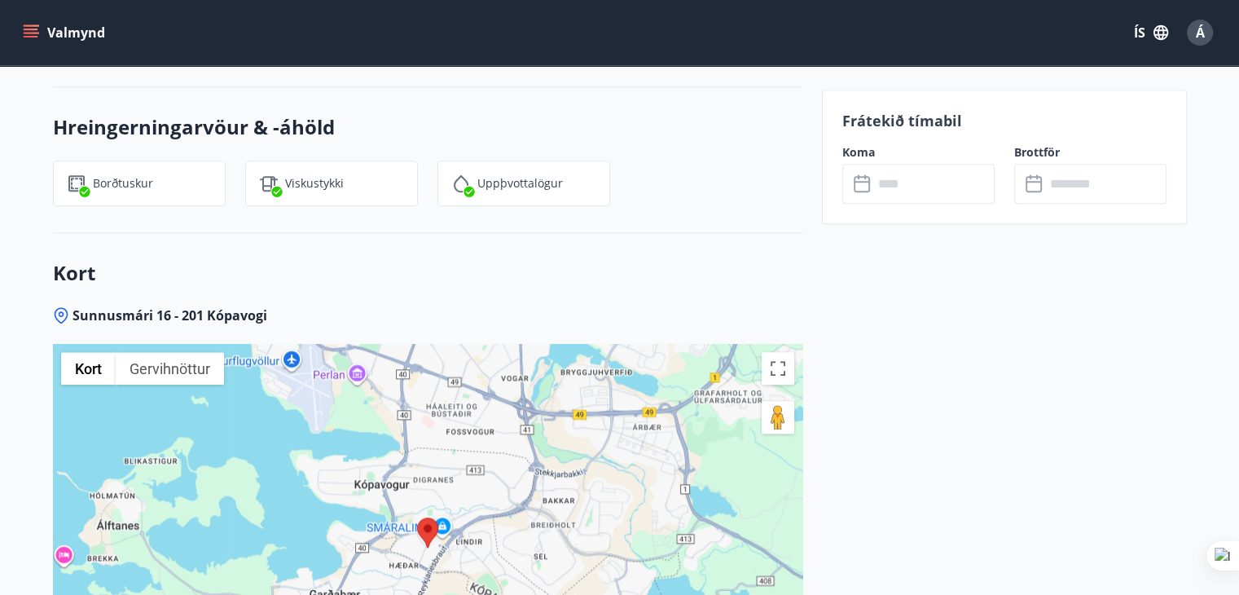
scroll to position [2118, 0]
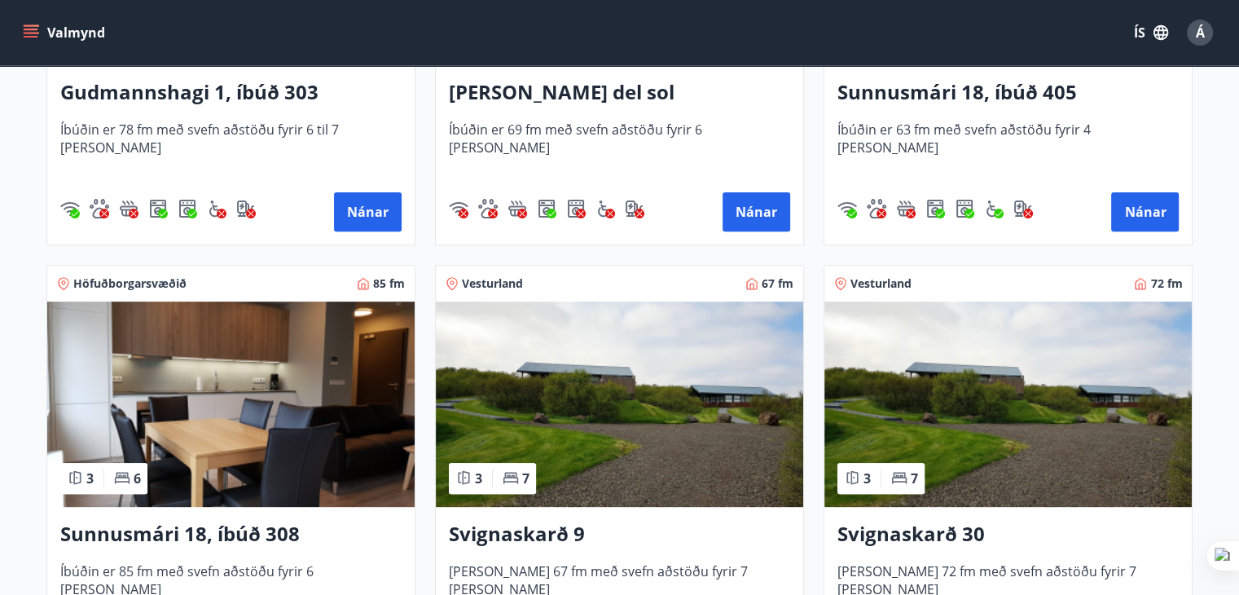
scroll to position [570, 0]
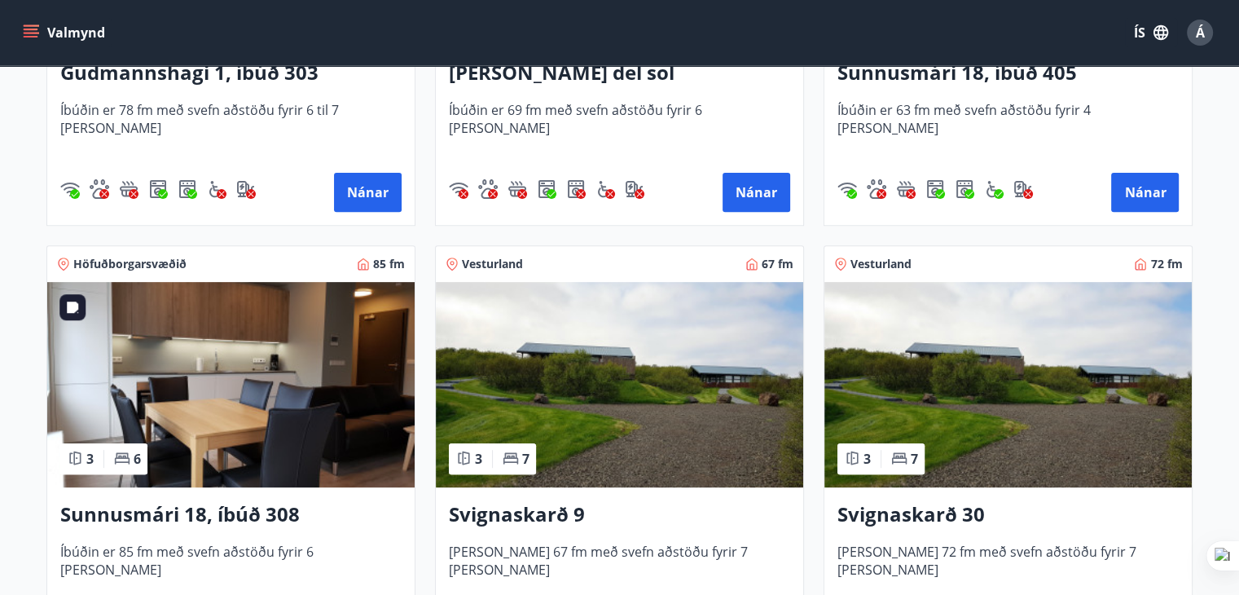
click at [249, 393] on img at bounding box center [230, 384] width 367 height 205
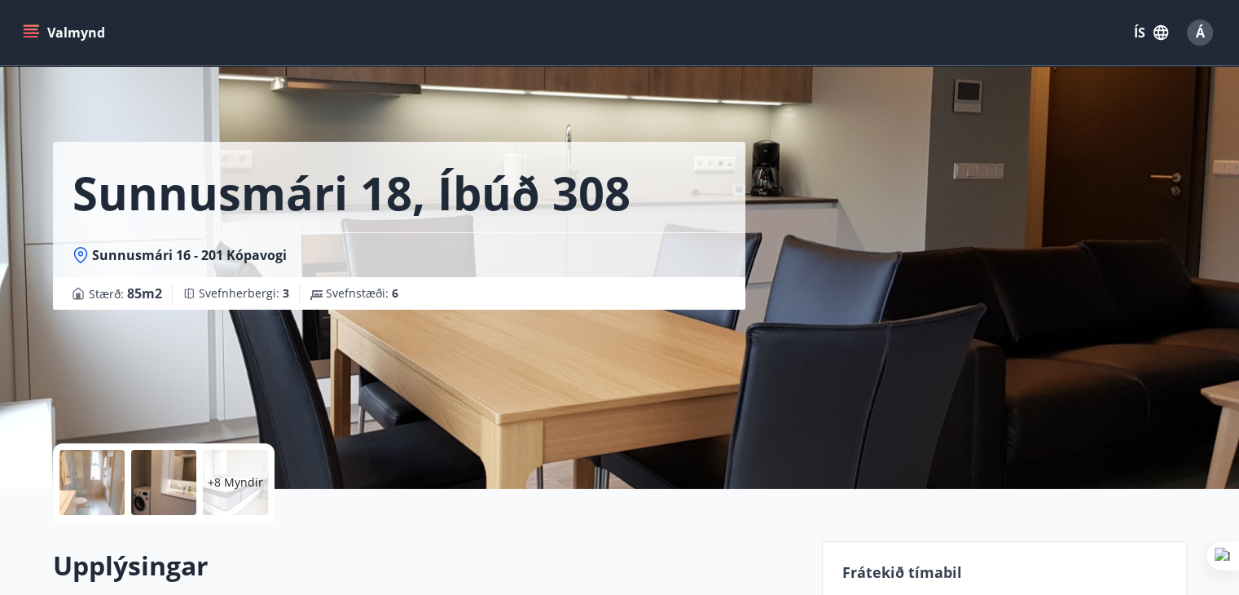
click at [869, 232] on div "Sunnusmári 18, íbúð 308 Sunnusmári 16 - 201 Kópavogi Stærð : 85 m2 Svefnherberg…" at bounding box center [620, 244] width 1134 height 489
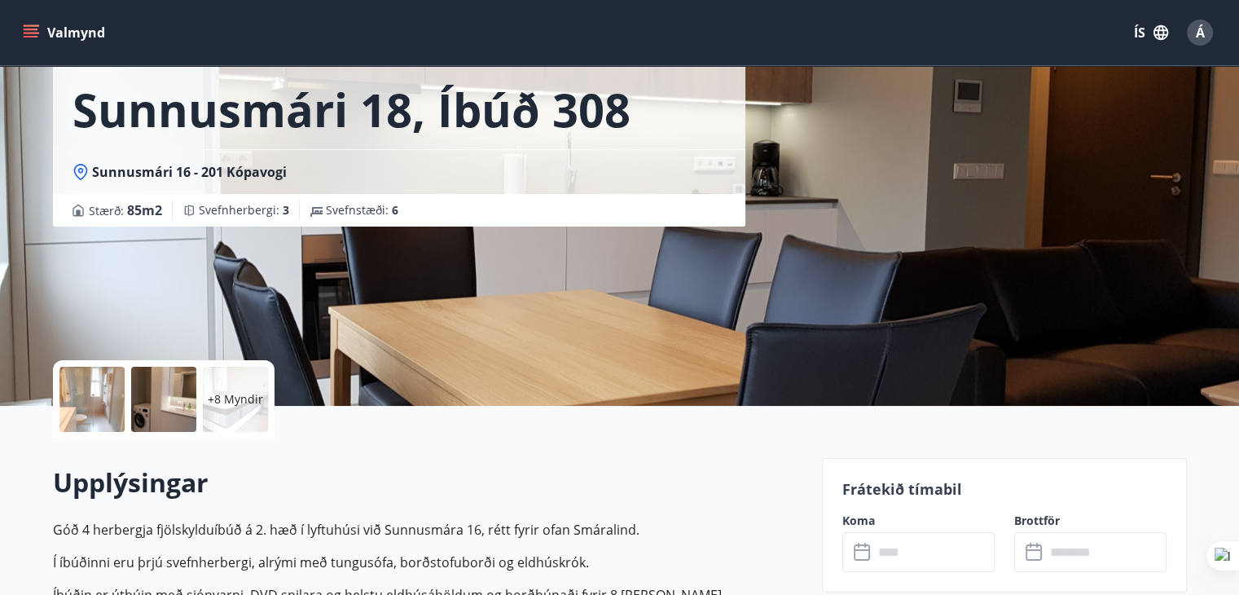
scroll to position [81, 0]
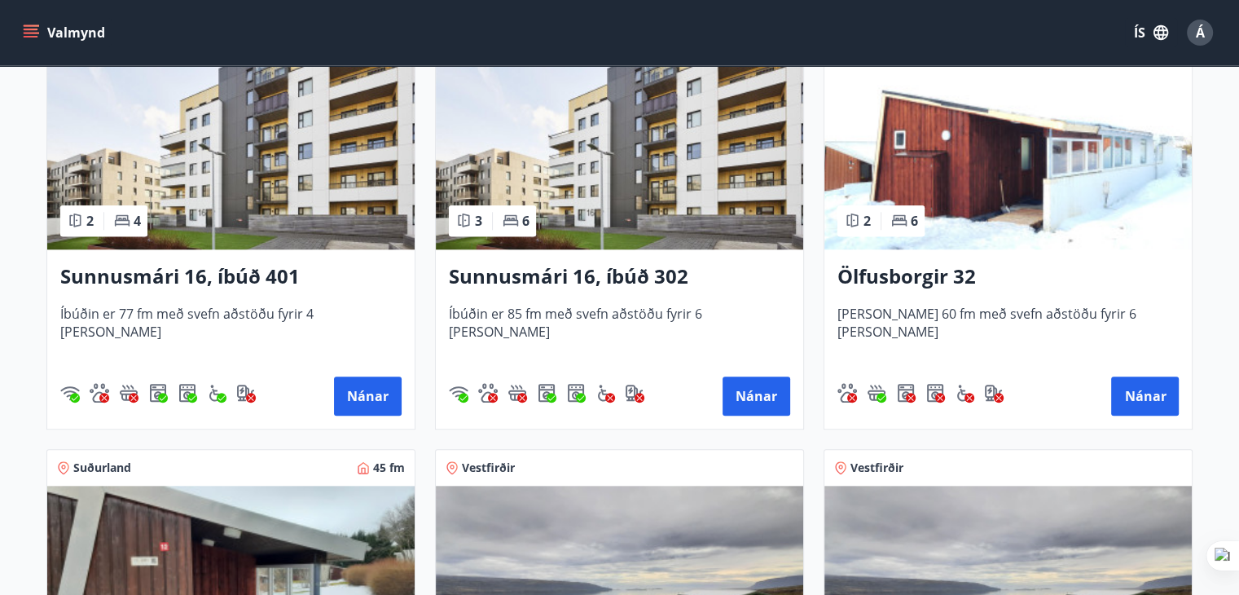
scroll to position [1548, 0]
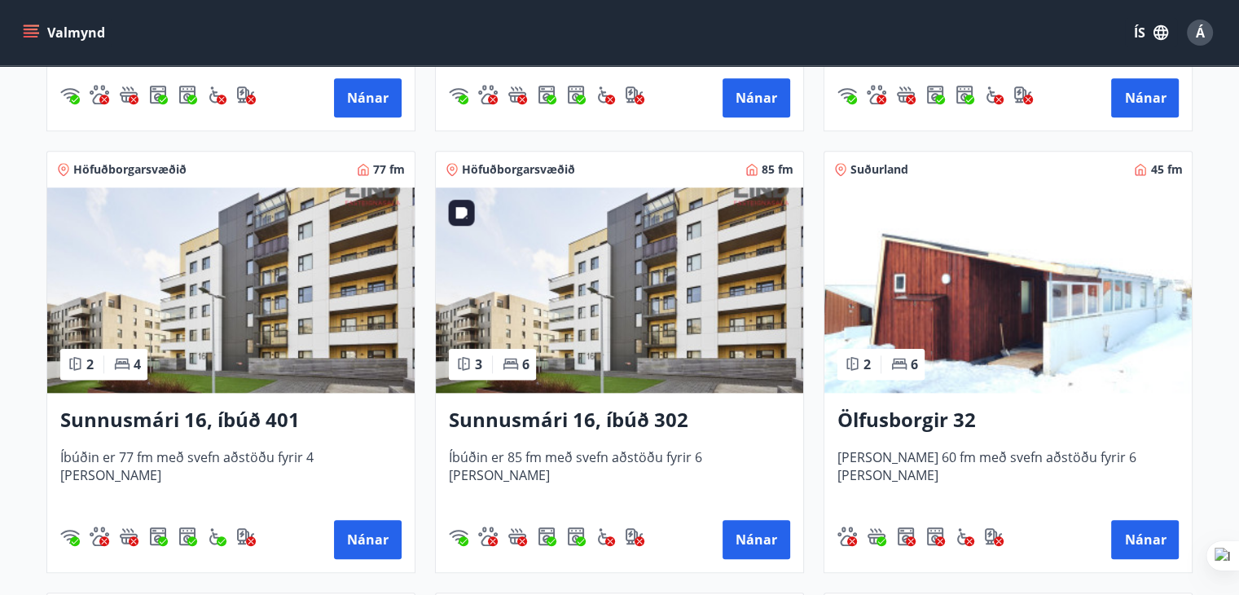
click at [585, 272] on img at bounding box center [619, 289] width 367 height 205
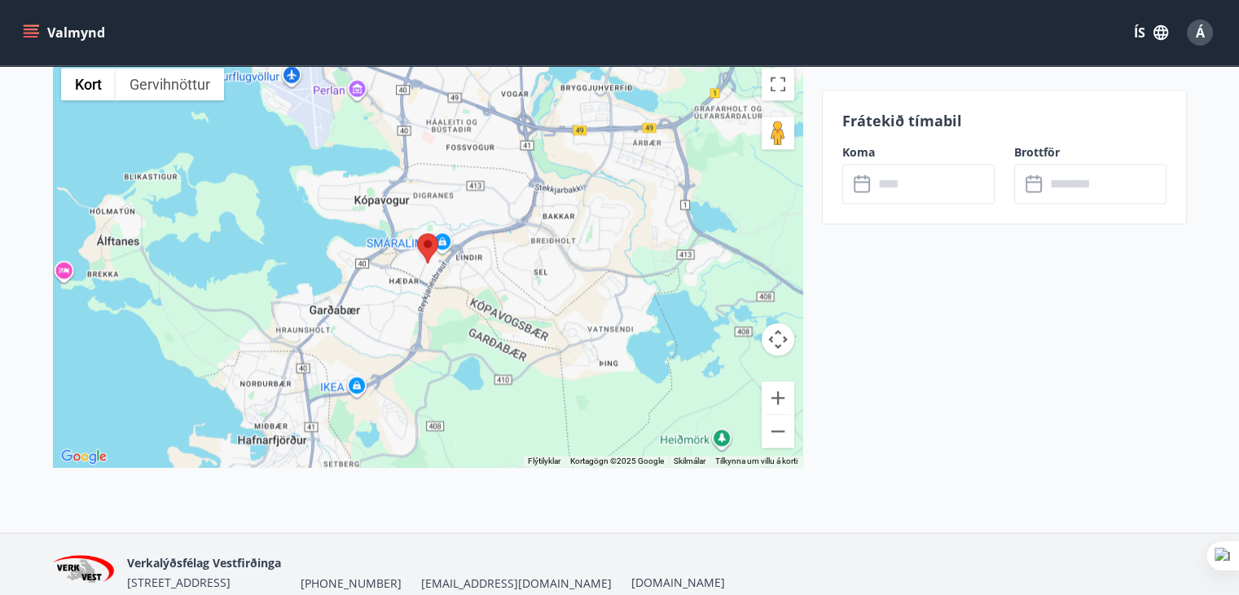
scroll to position [2281, 0]
